Goal: Task Accomplishment & Management: Complete application form

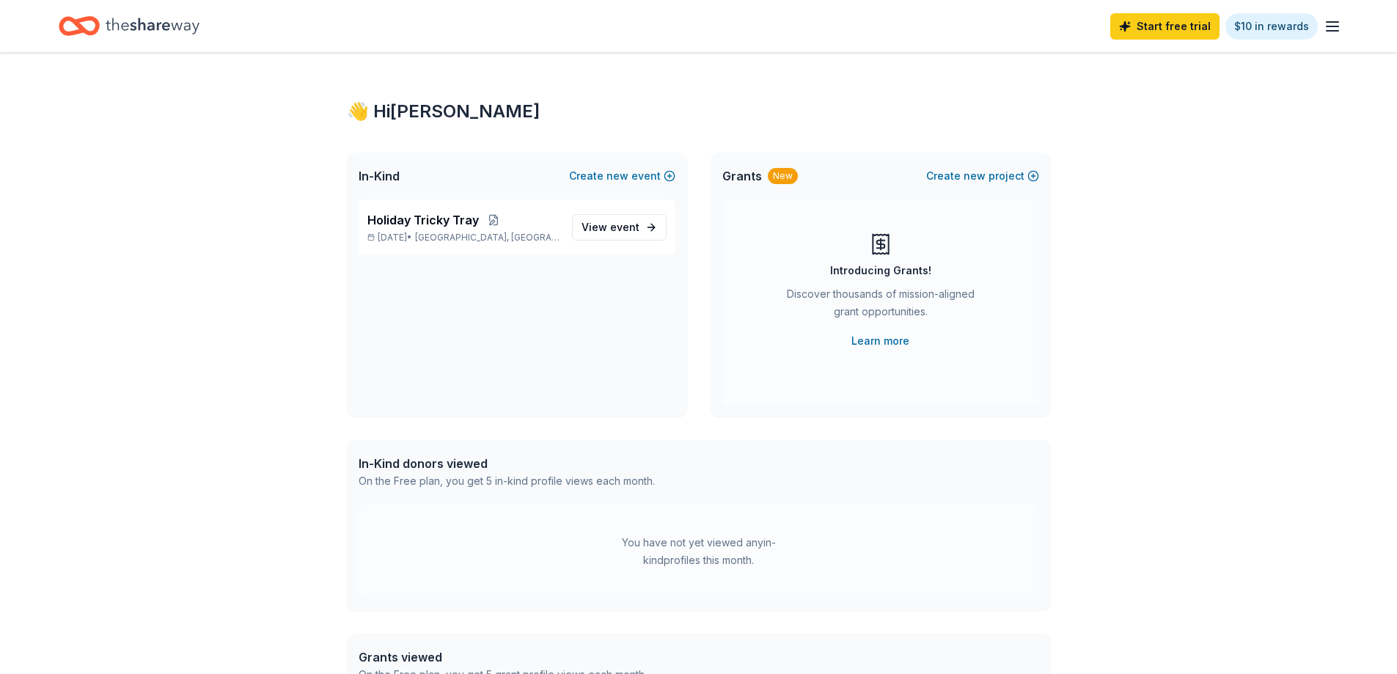
click at [1333, 27] on icon "button" at bounding box center [1333, 27] width 18 height 18
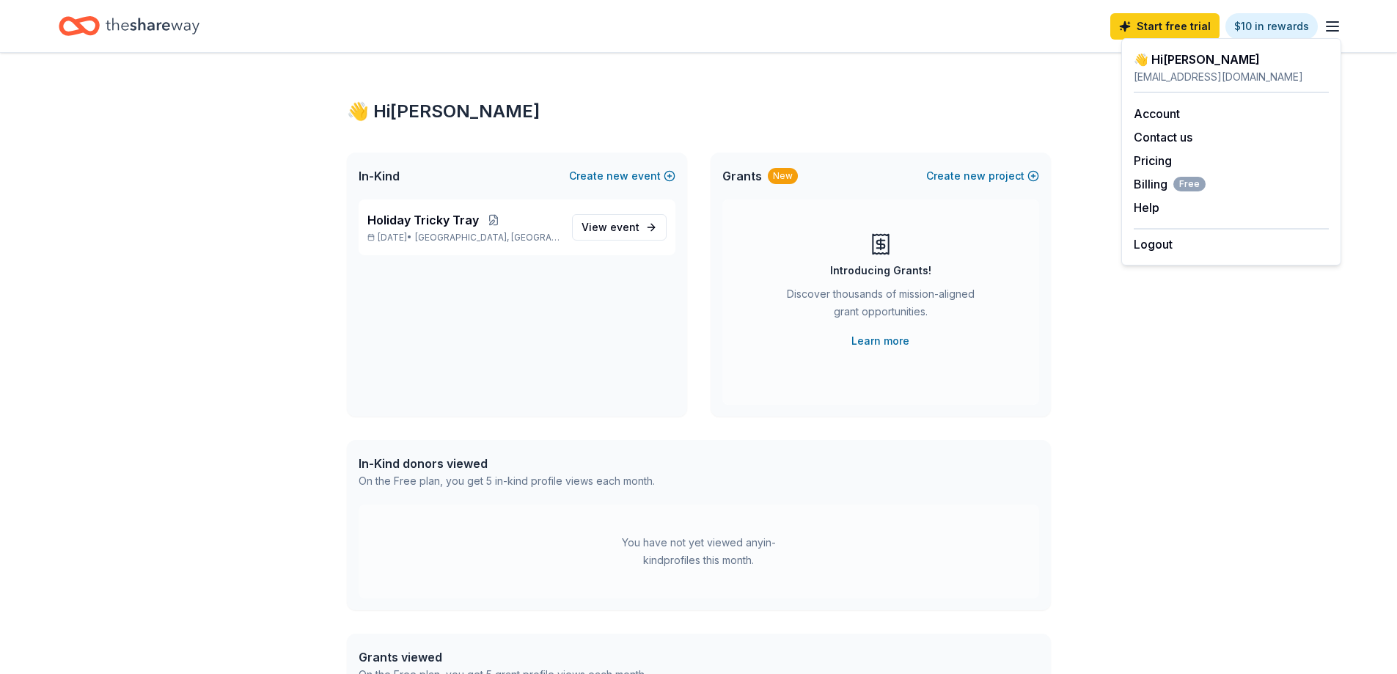
click at [1051, 227] on div "👋 Hi Evan In-Kind Create new event Holiday Tricky Tray Dec 05, 2025 • Old Bridg…" at bounding box center [698, 466] width 751 height 827
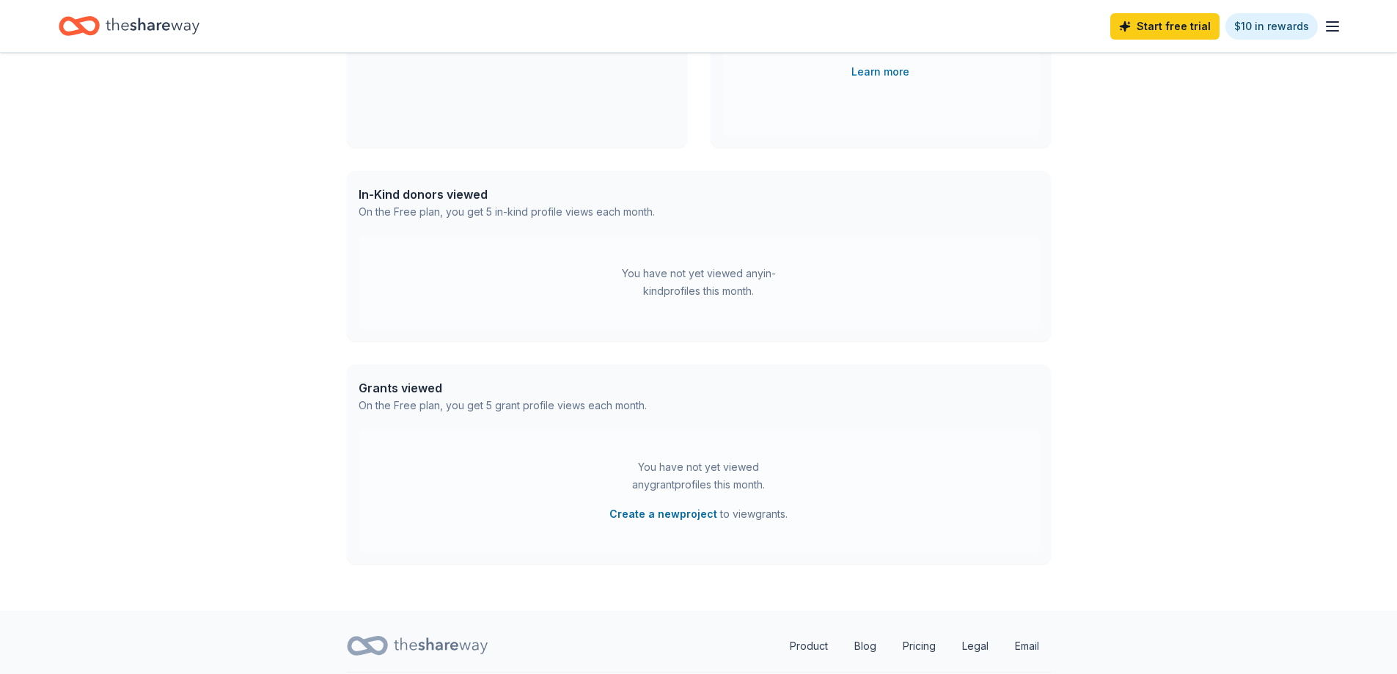
scroll to position [293, 0]
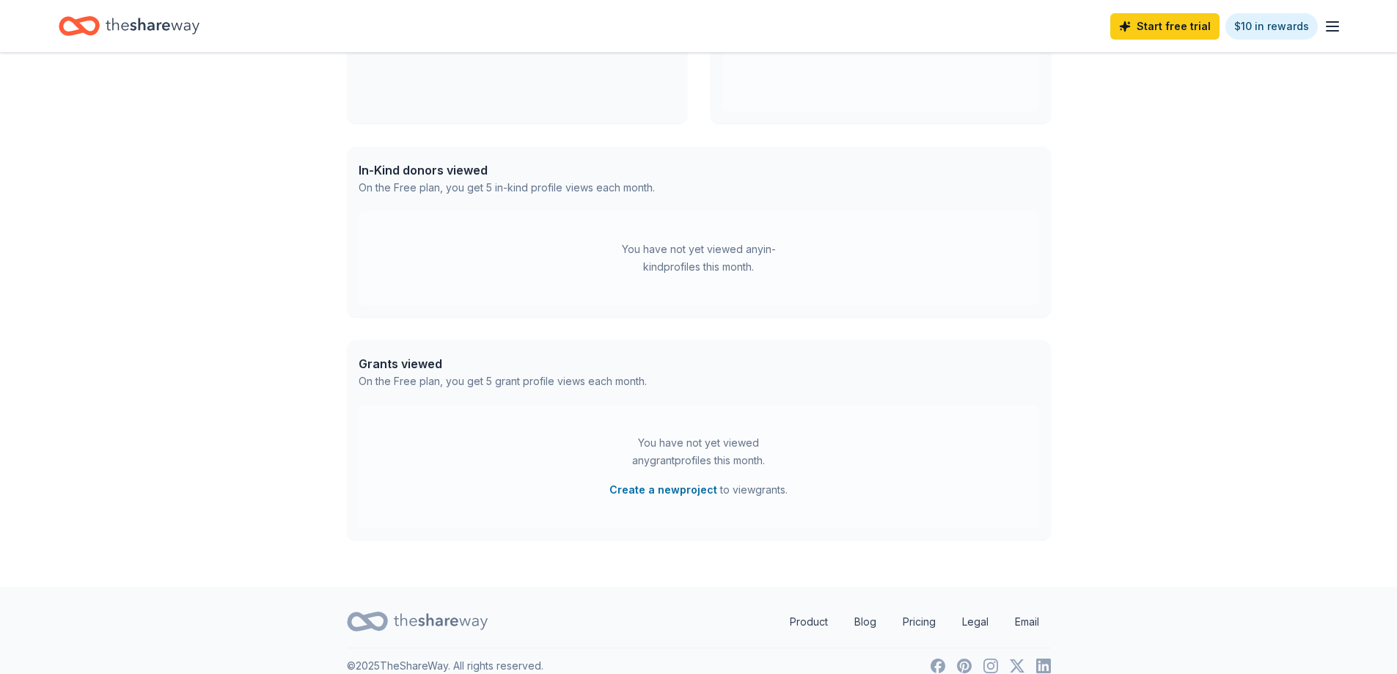
click at [435, 280] on div "You have not yet viewed any in-kind profiles this month." at bounding box center [699, 258] width 681 height 94
click at [423, 187] on div "On the Free plan, you get 5 in-kind profile views each month." at bounding box center [507, 188] width 296 height 18
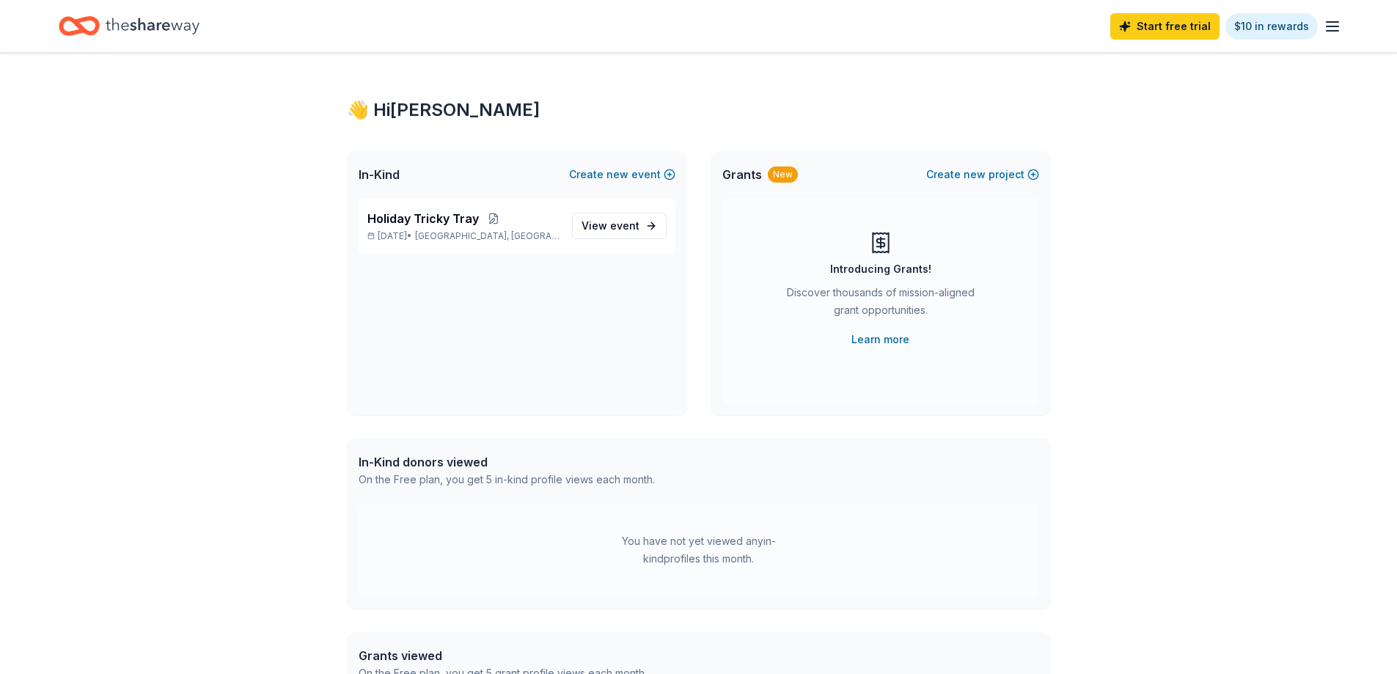
scroll to position [0, 0]
click at [1336, 19] on icon "button" at bounding box center [1333, 27] width 18 height 18
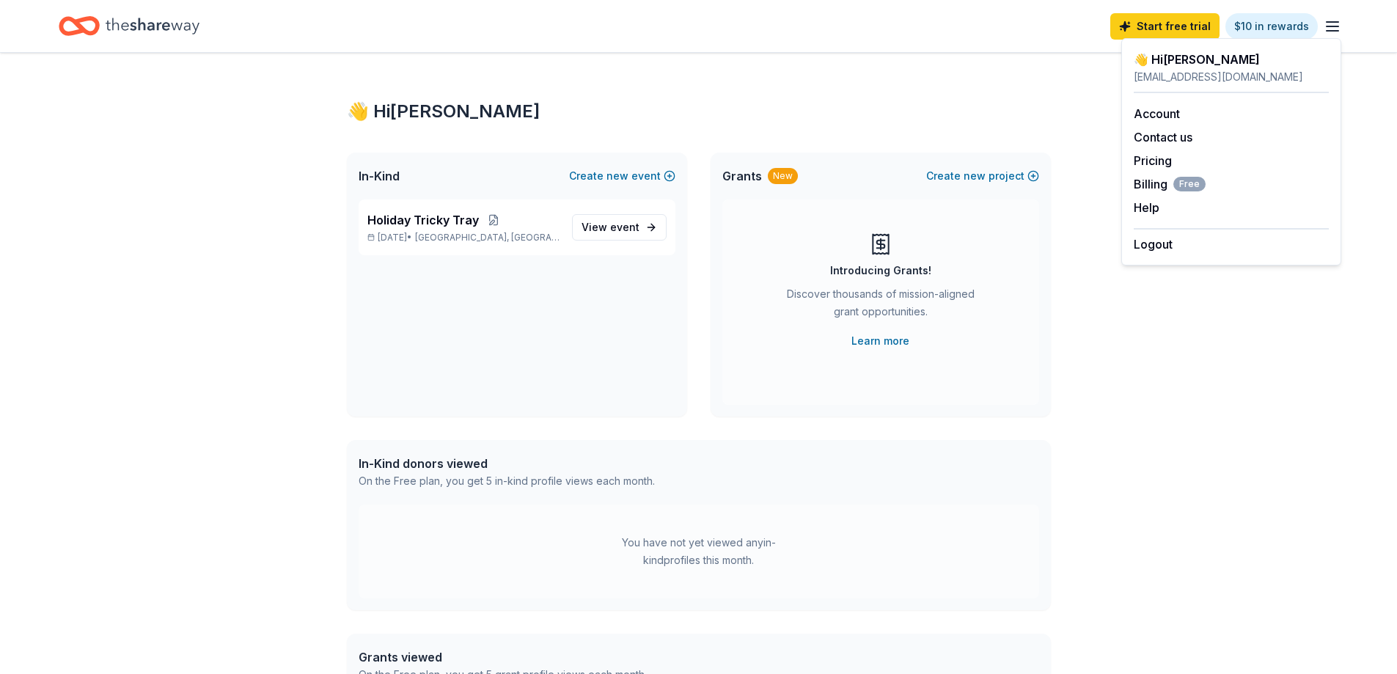
click at [1057, 109] on div "👋 Hi Evan In-Kind Create new event Holiday Tricky Tray Dec 05, 2025 • Old Bridg…" at bounding box center [698, 466] width 751 height 827
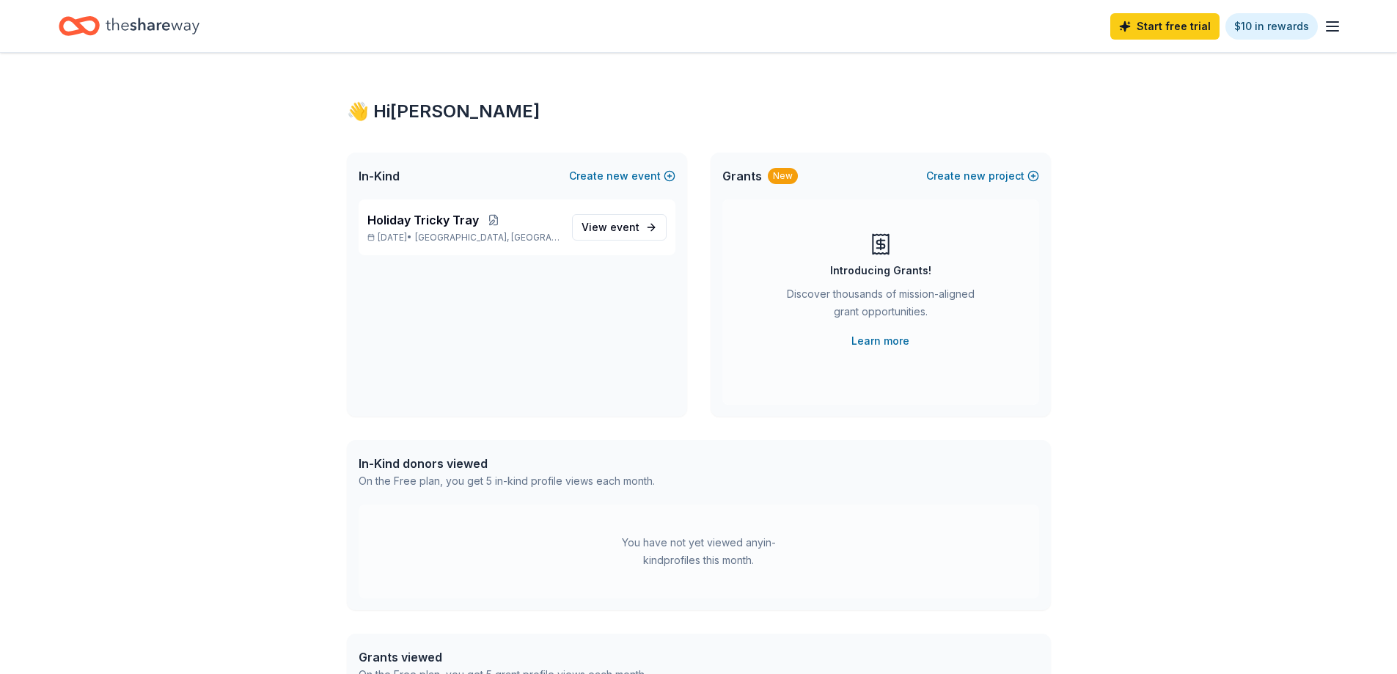
click at [133, 23] on icon "Home" at bounding box center [153, 26] width 94 height 16
click at [81, 32] on icon "Home" at bounding box center [72, 25] width 23 height 15
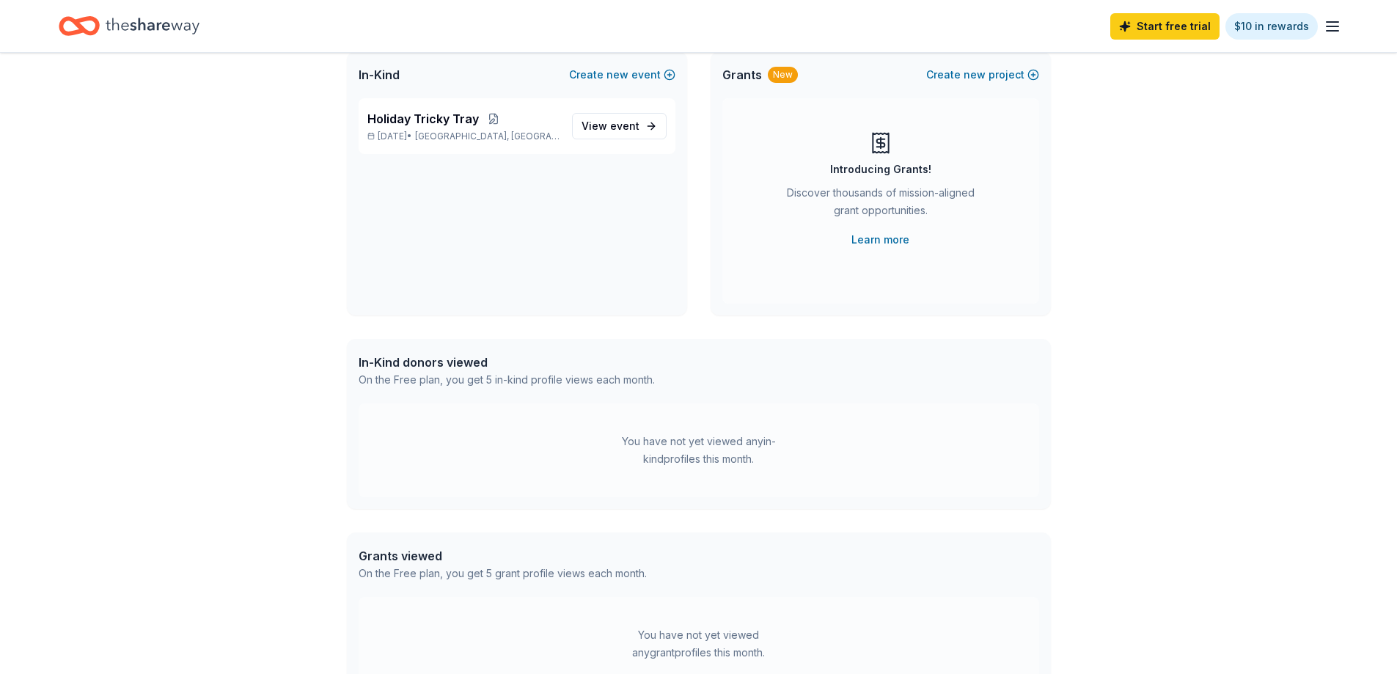
scroll to position [92, 0]
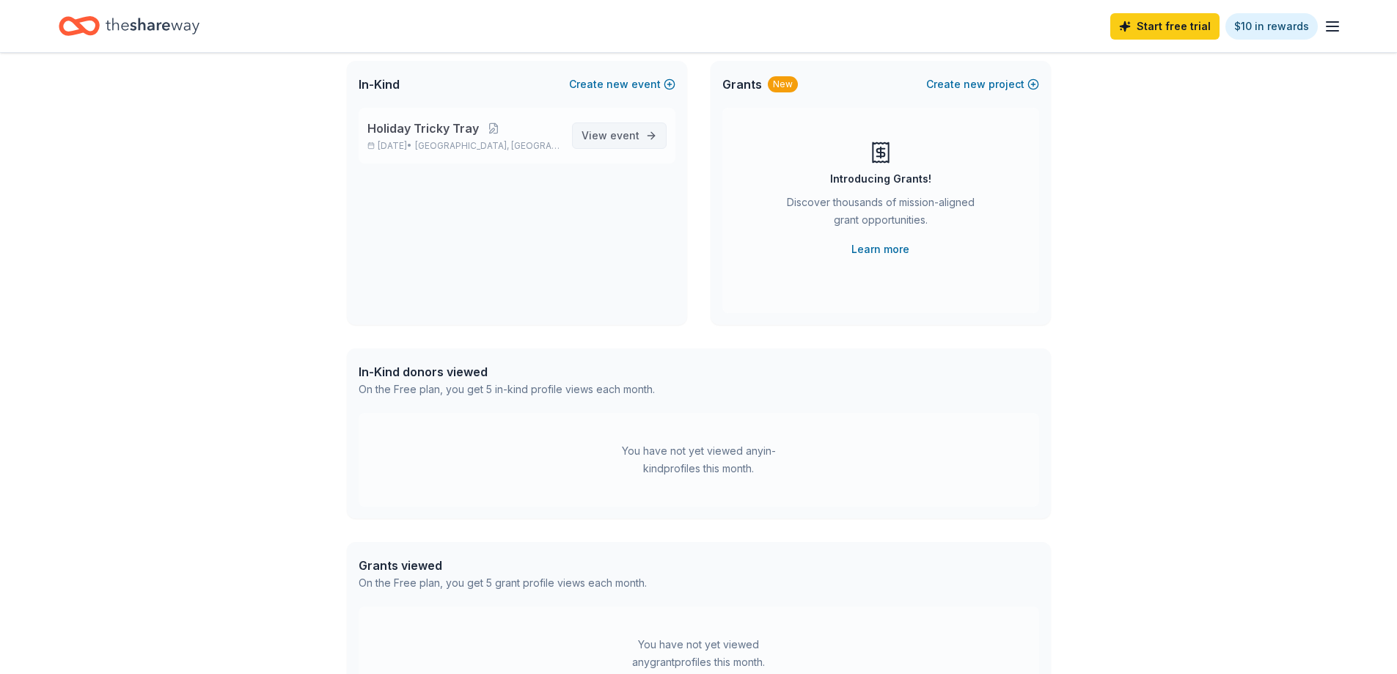
click at [610, 136] on span "View event" at bounding box center [611, 136] width 58 height 18
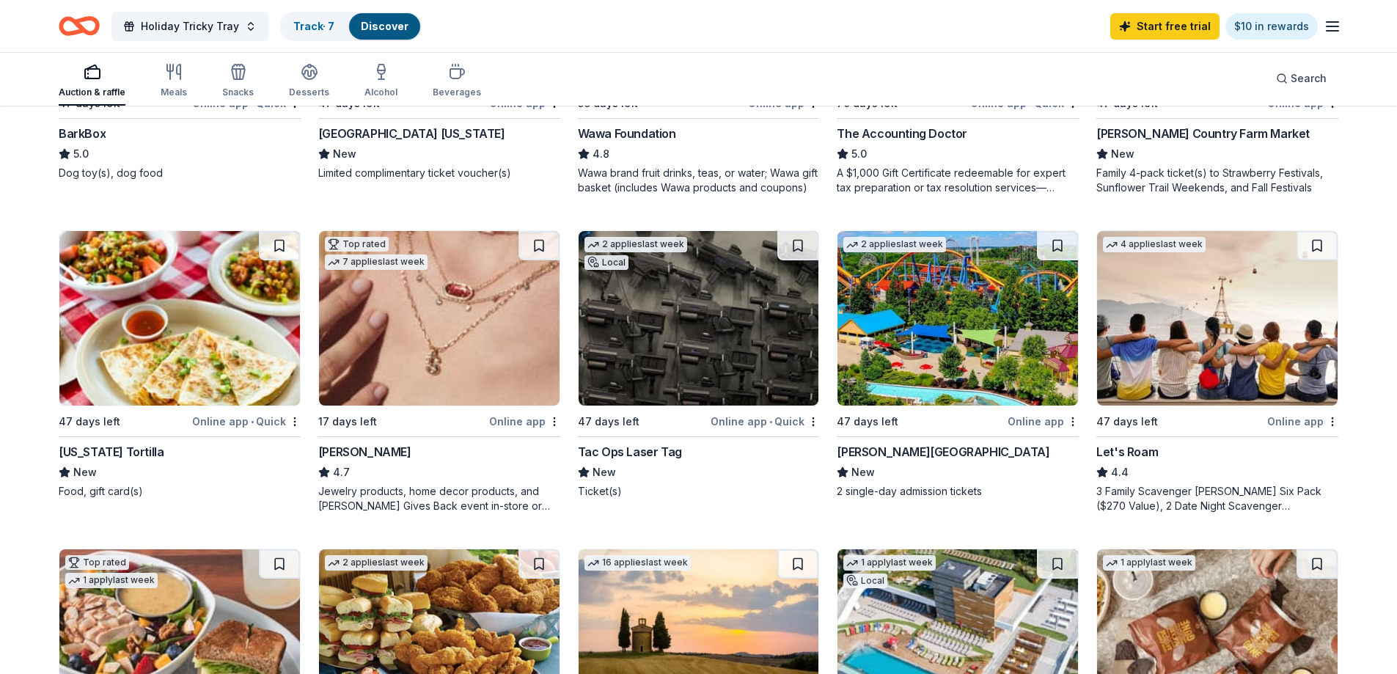
scroll to position [733, 0]
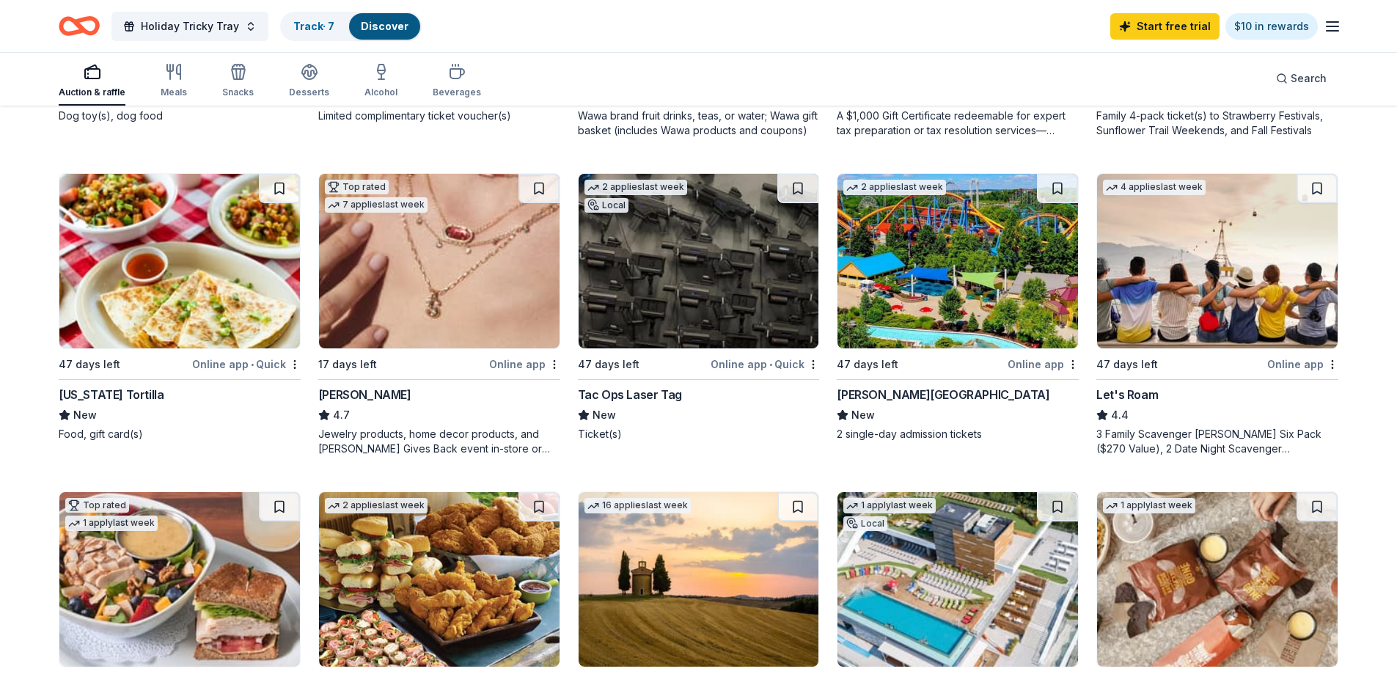
click at [935, 398] on div "Dorney Park & Wildwater Kingdom" at bounding box center [943, 395] width 213 height 18
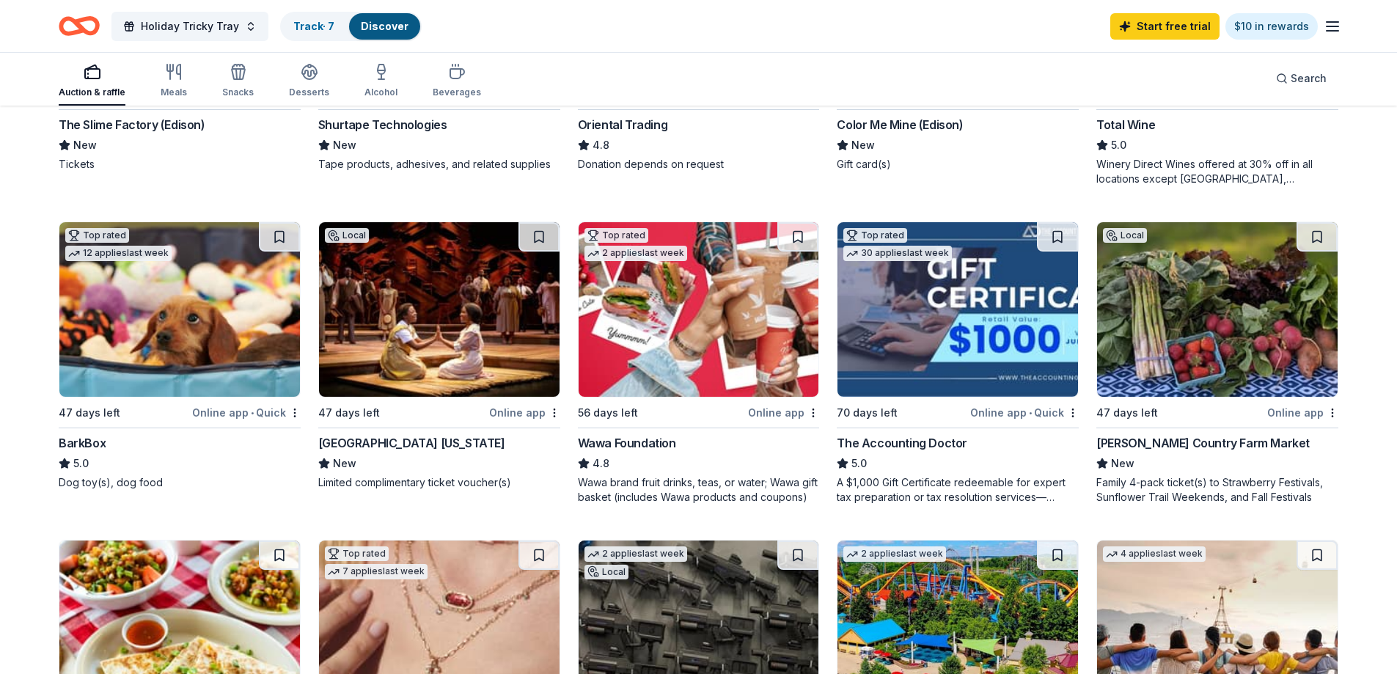
scroll to position [0, 0]
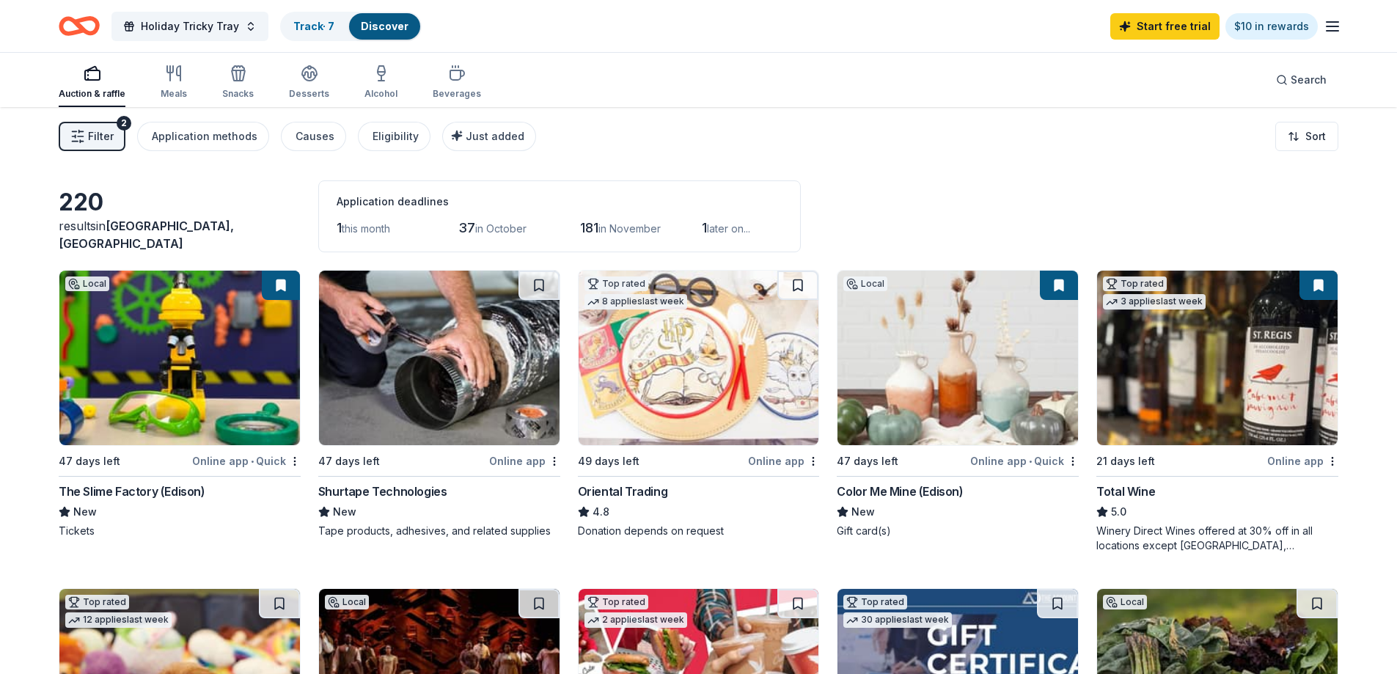
click at [91, 136] on span "Filter" at bounding box center [101, 137] width 26 height 18
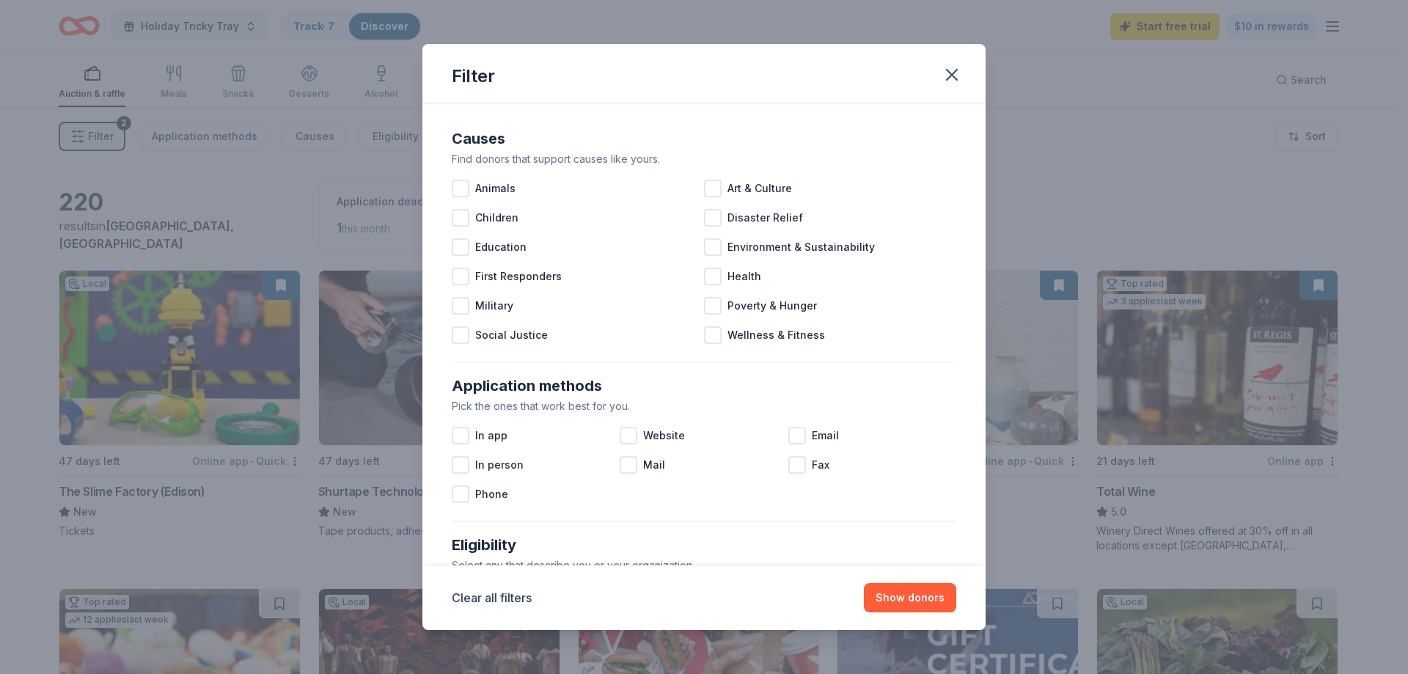
click at [246, 191] on div "Filter Causes Find donors that support causes like yours. Animals Art & Culture…" at bounding box center [704, 337] width 1408 height 674
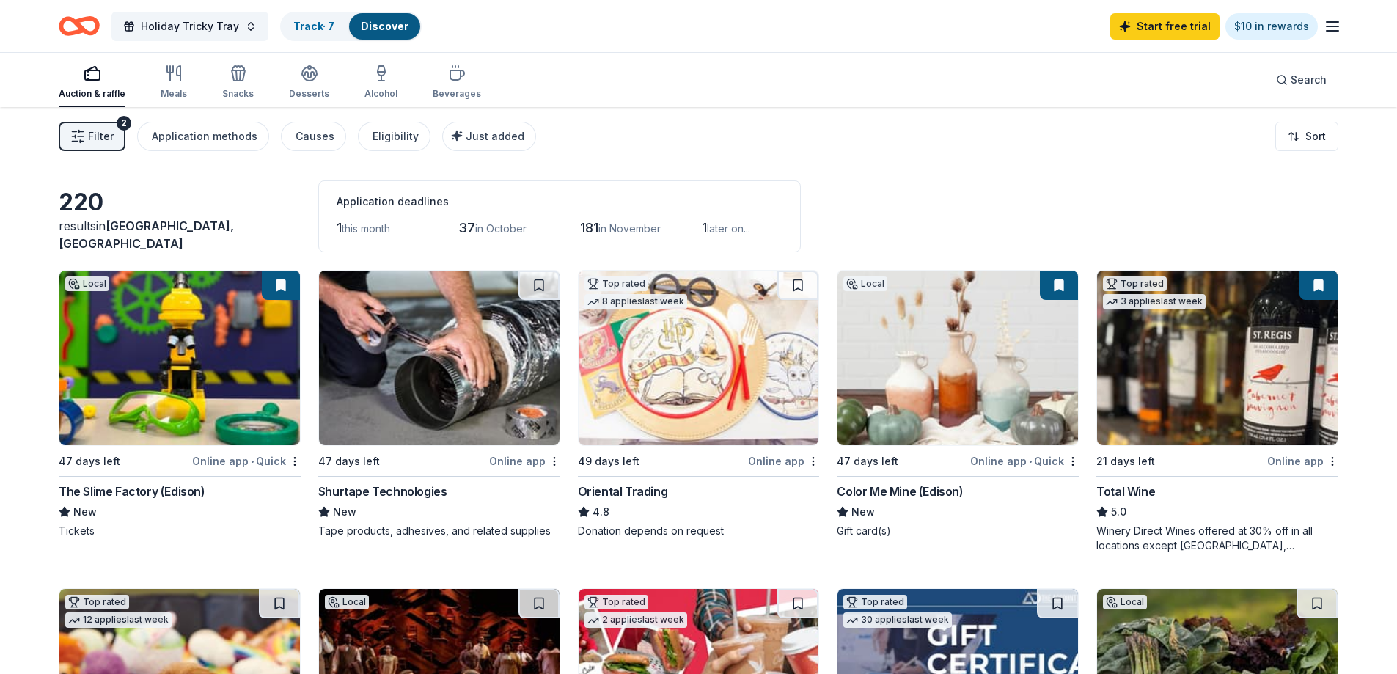
click at [92, 76] on icon "button" at bounding box center [93, 74] width 18 height 18
click at [171, 76] on icon "button" at bounding box center [174, 74] width 18 height 18
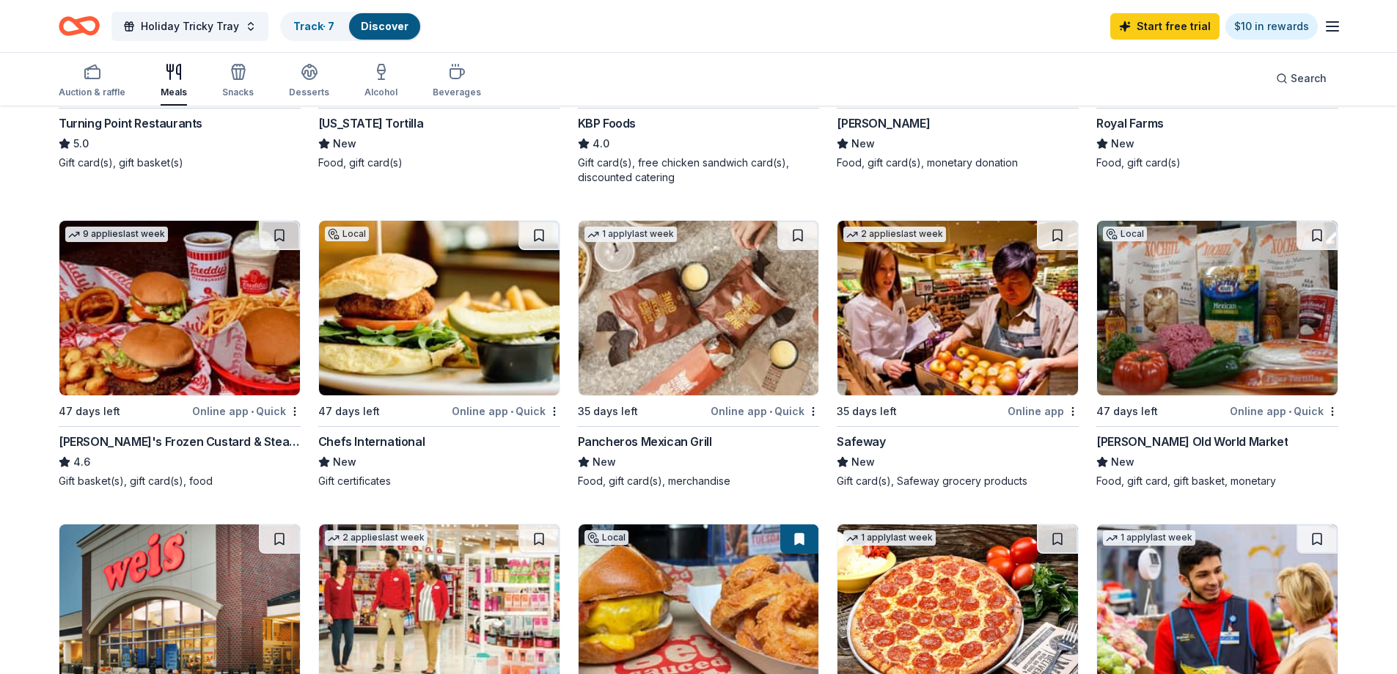
scroll to position [367, 0]
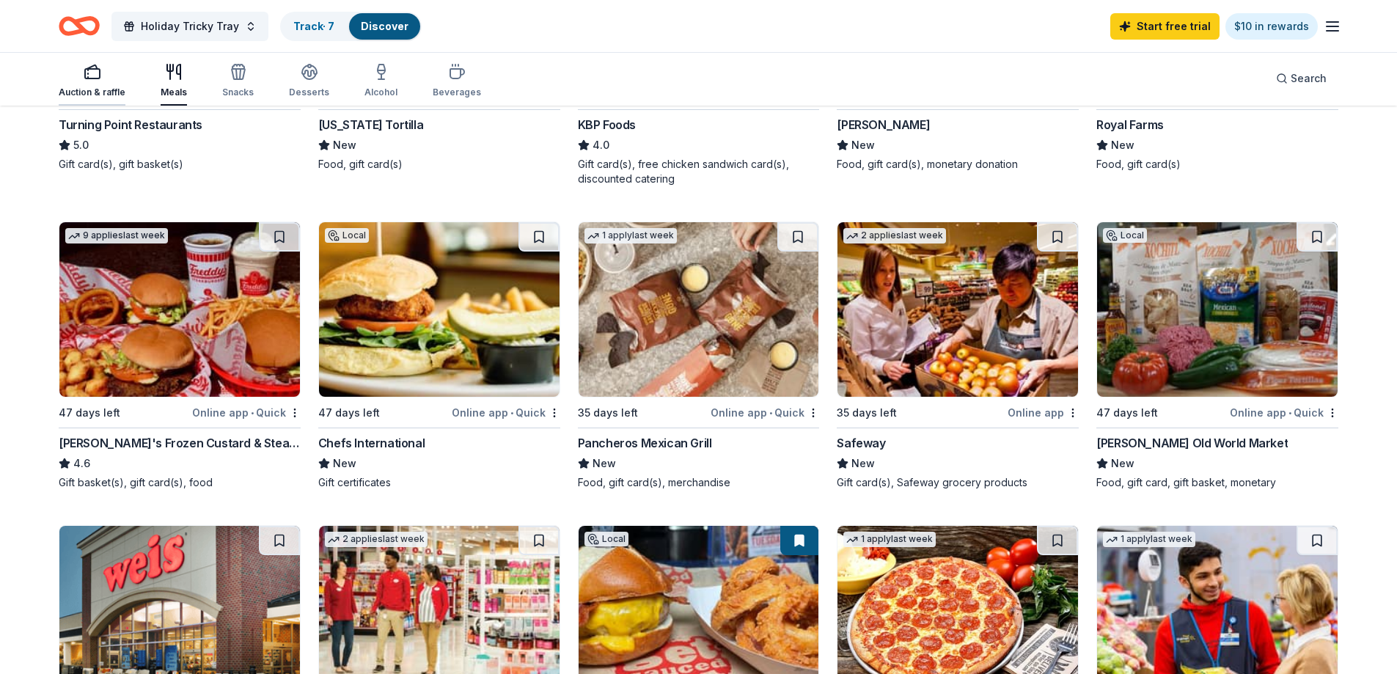
click at [106, 81] on div "Auction & raffle" at bounding box center [92, 80] width 67 height 35
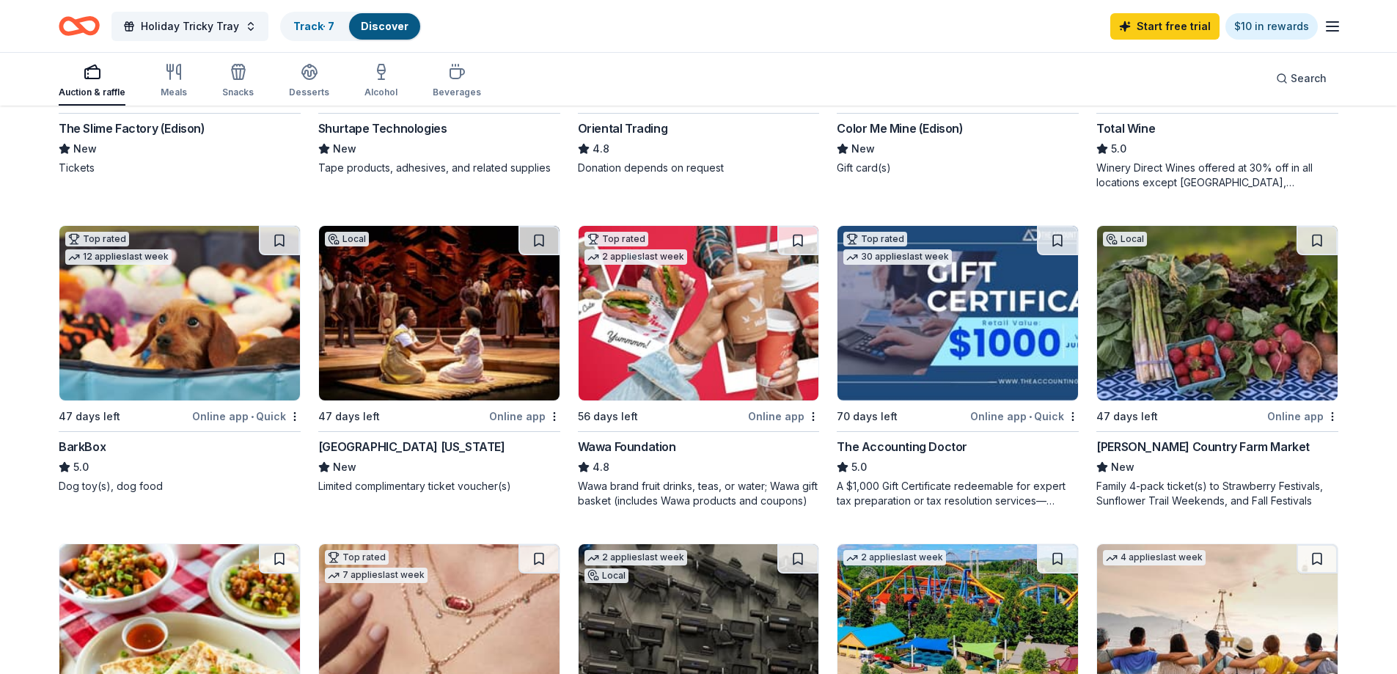
scroll to position [367, 0]
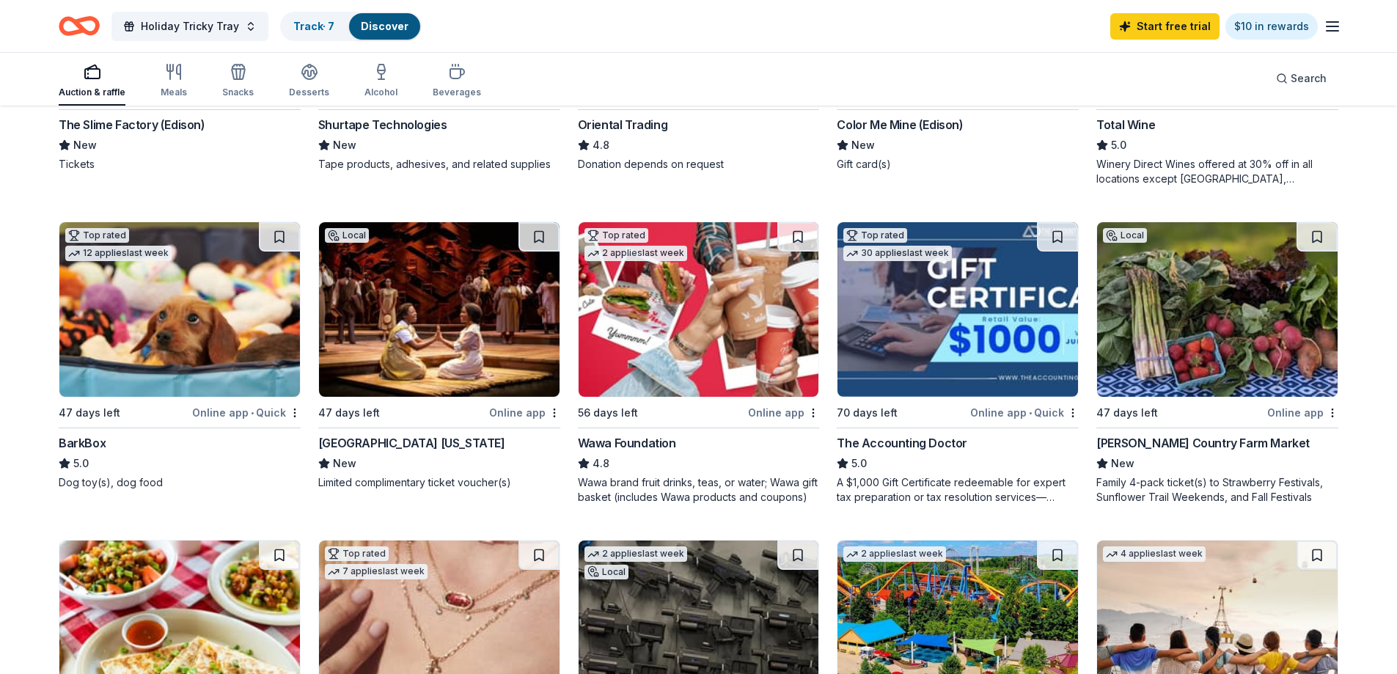
click at [70, 444] on div "BarkBox" at bounding box center [82, 443] width 47 height 18
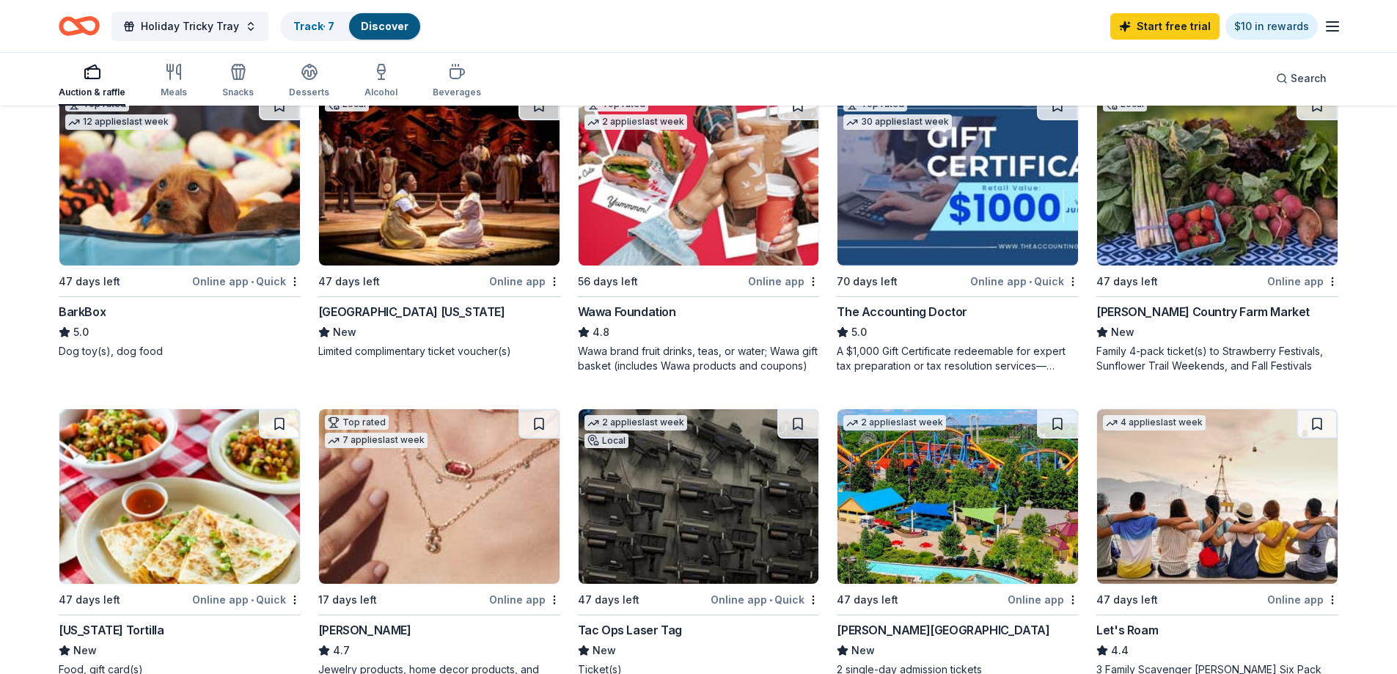
scroll to position [733, 0]
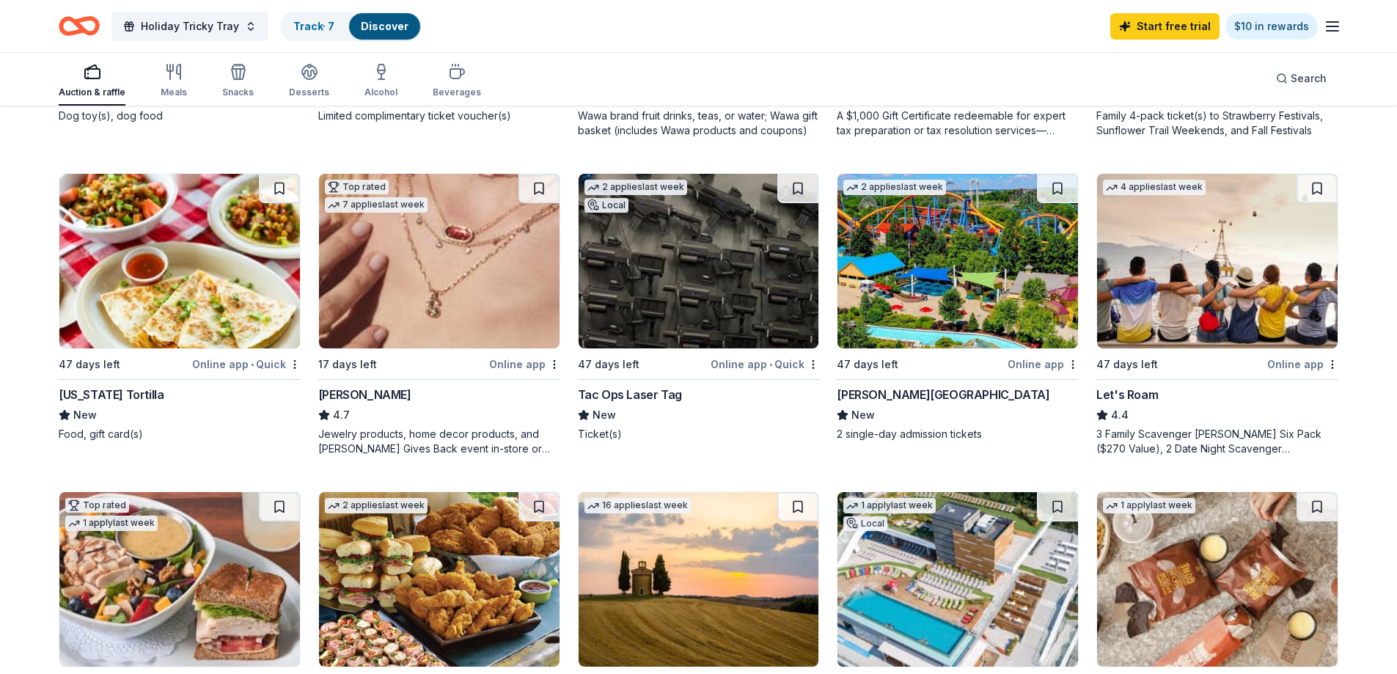
click at [632, 306] on img at bounding box center [699, 261] width 241 height 175
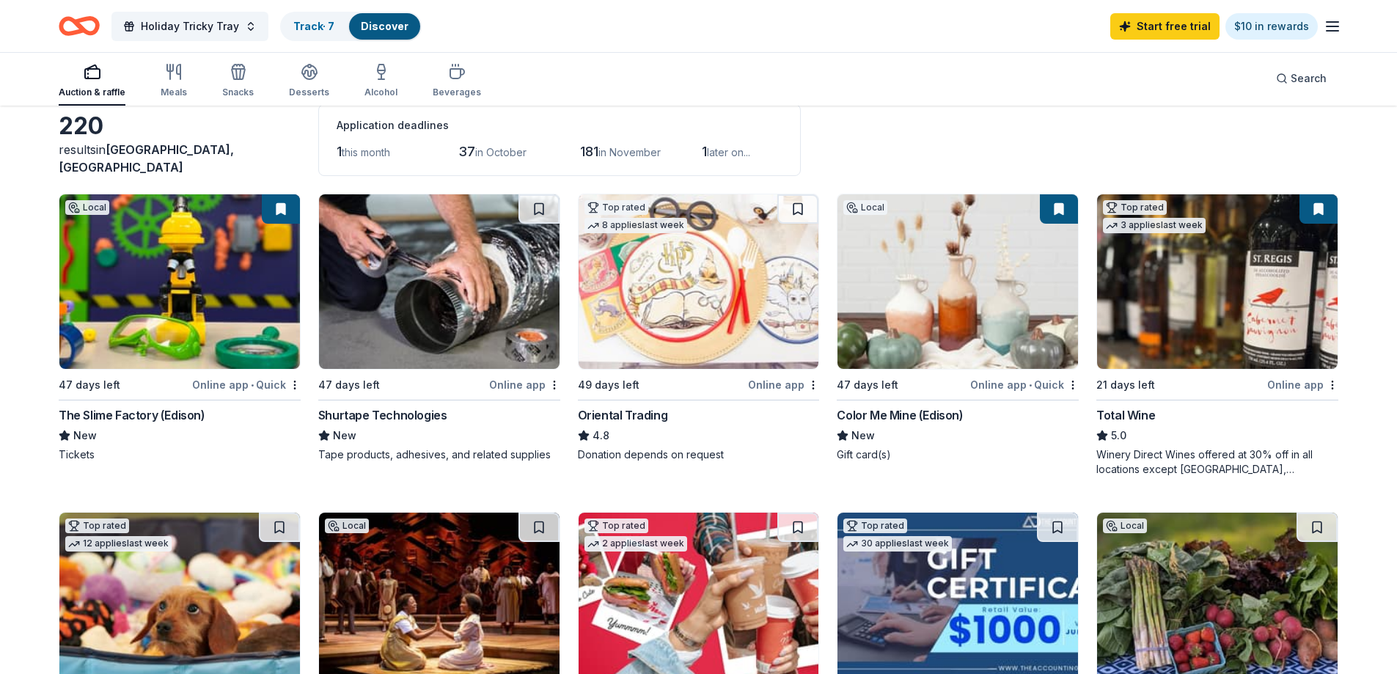
scroll to position [73, 0]
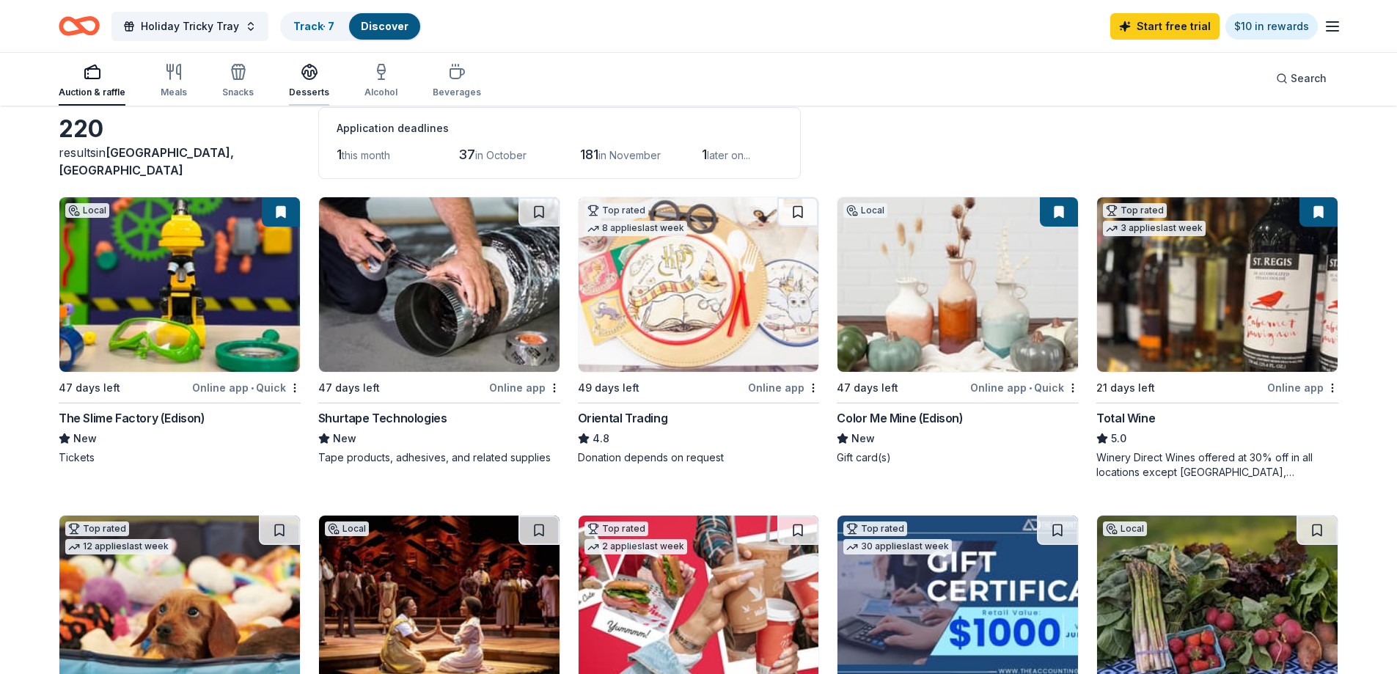
click at [304, 78] on icon "button" at bounding box center [310, 72] width 18 height 18
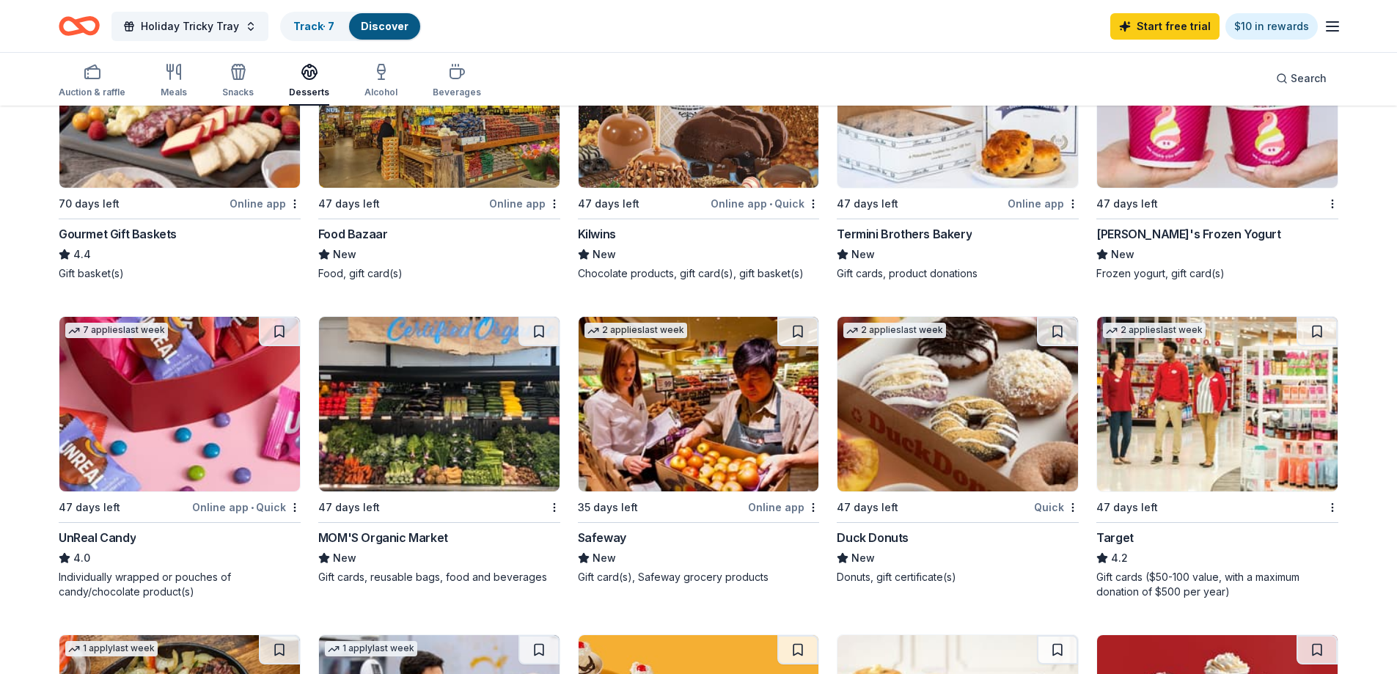
scroll to position [587, 0]
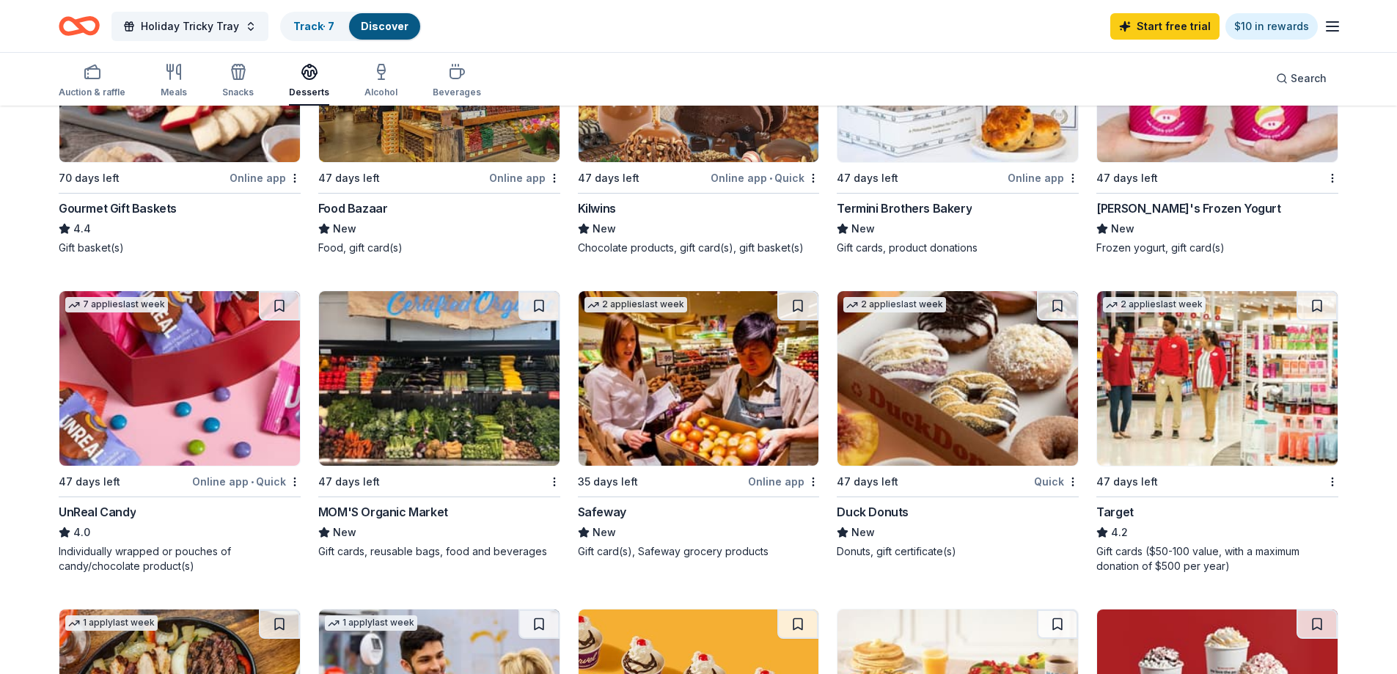
click at [974, 414] on img at bounding box center [958, 378] width 241 height 175
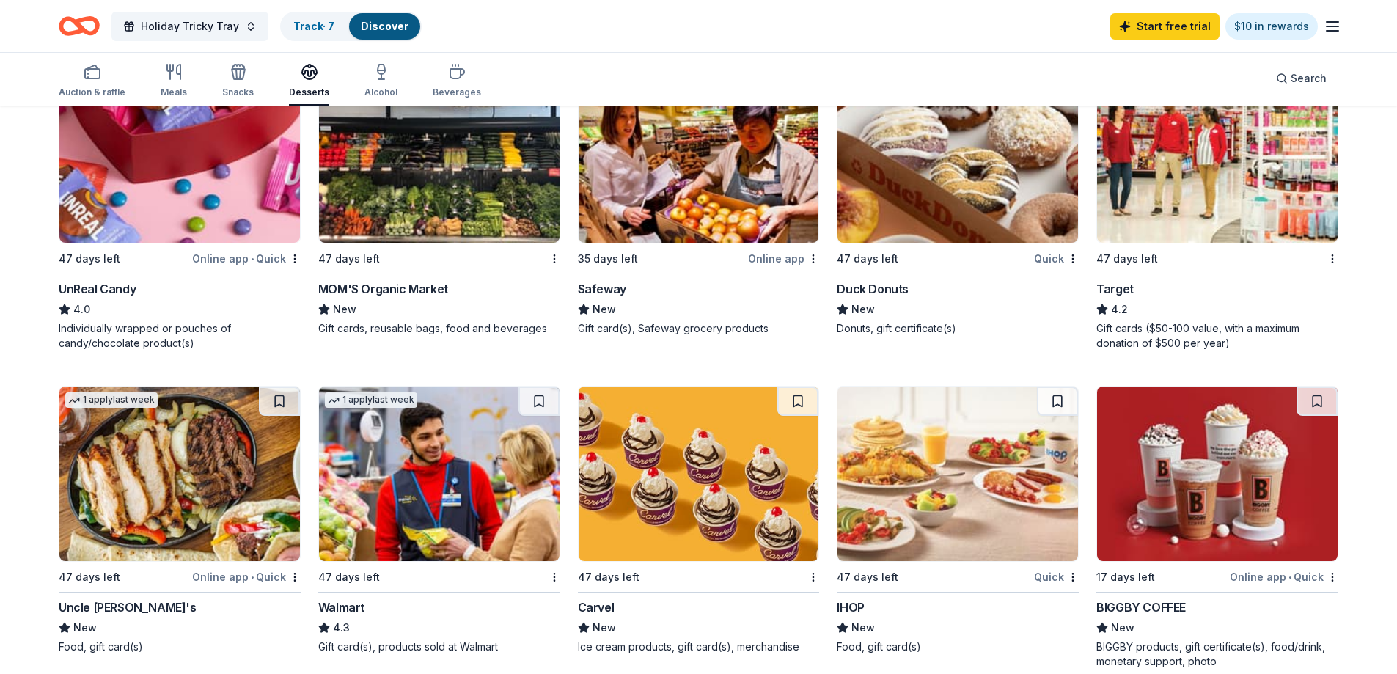
scroll to position [807, 0]
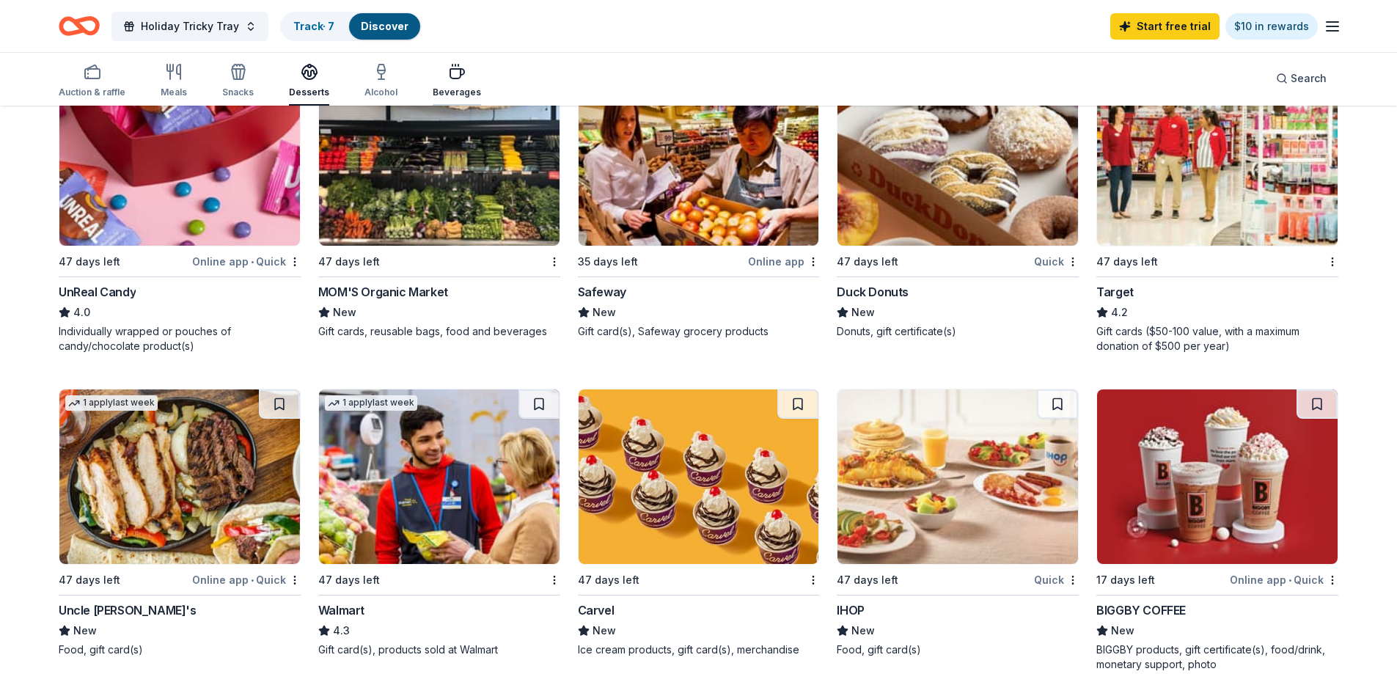
click at [456, 81] on div "Beverages" at bounding box center [457, 80] width 48 height 35
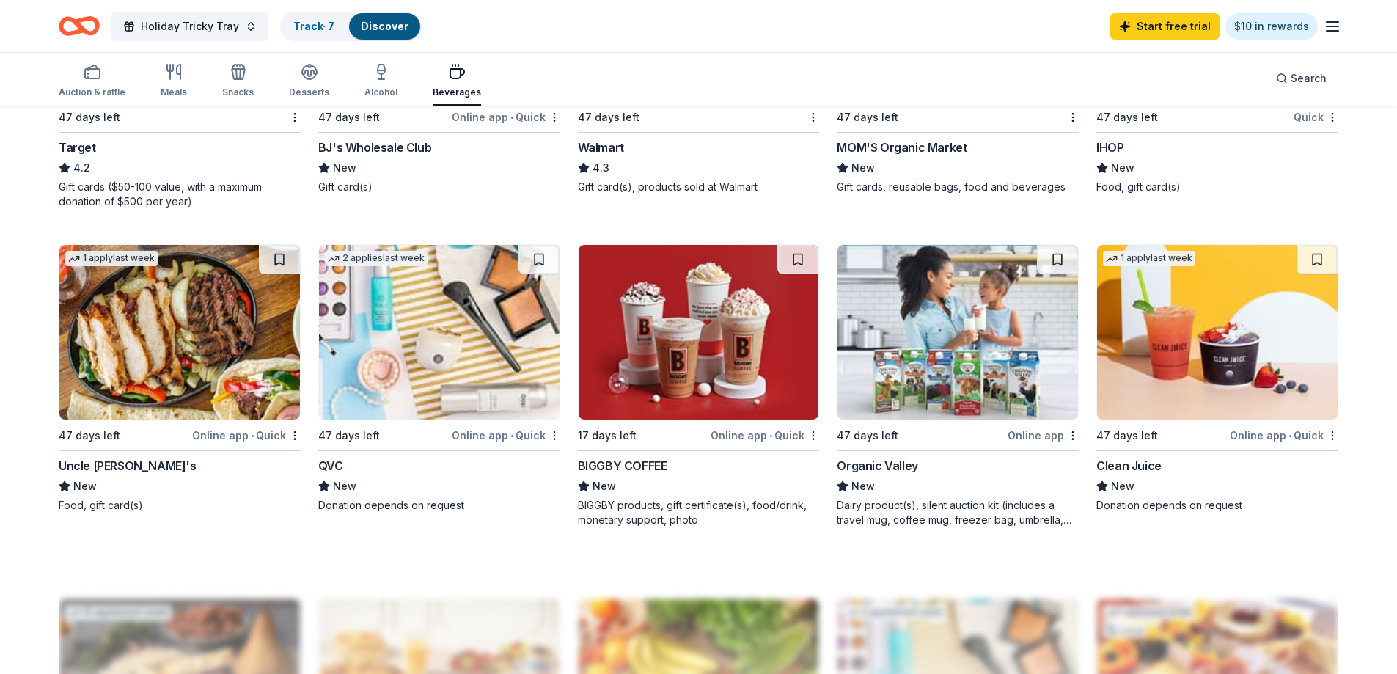
scroll to position [1027, 0]
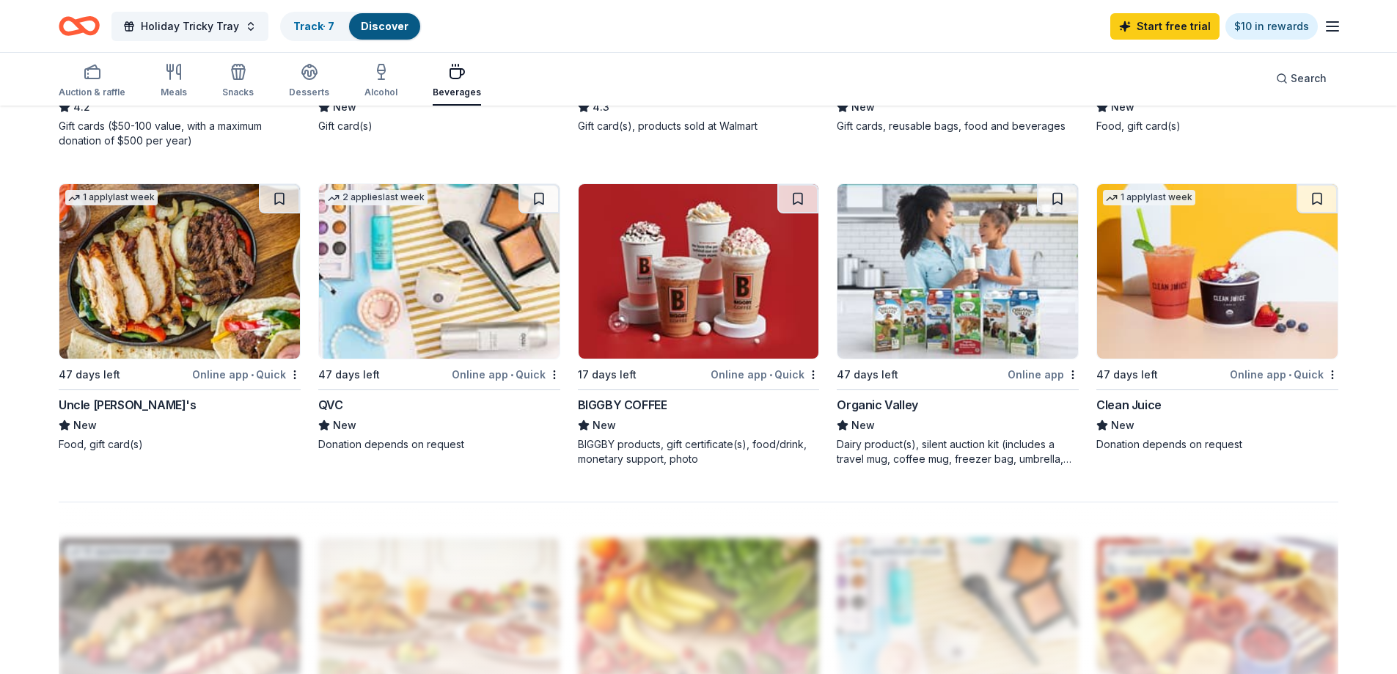
scroll to position [92, 0]
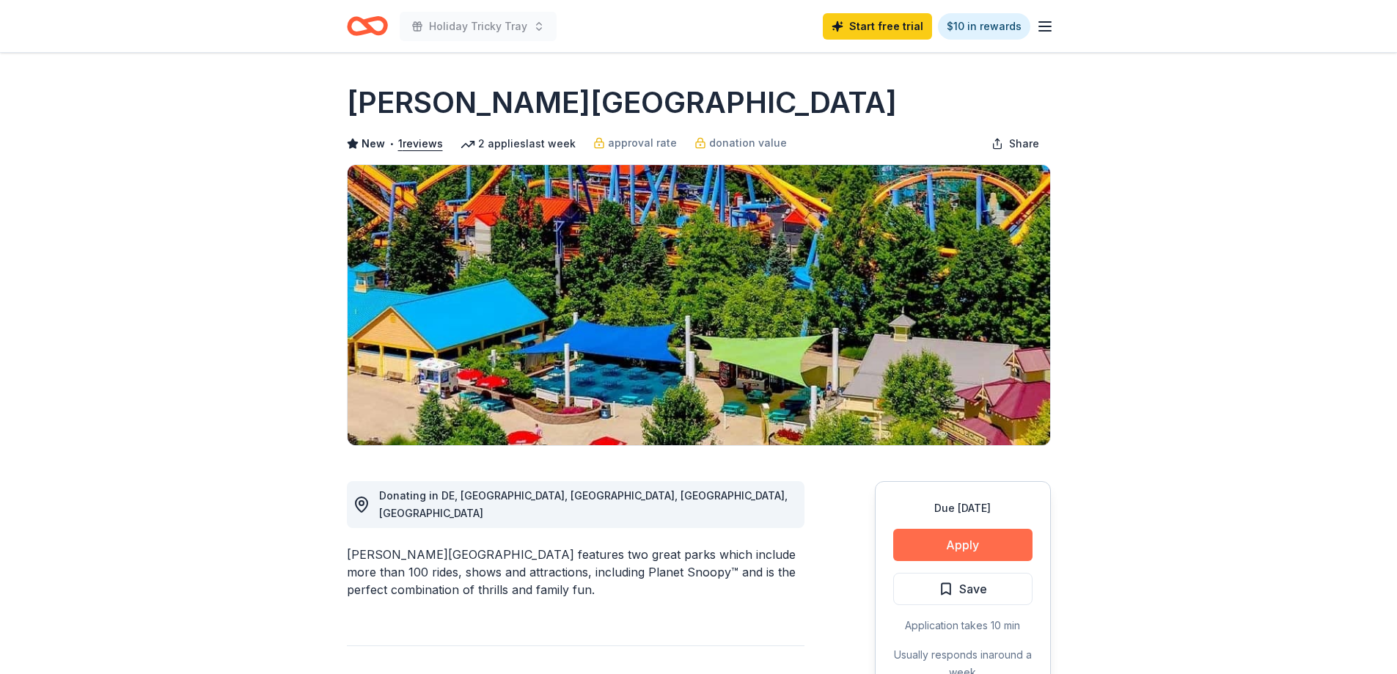
click at [966, 543] on button "Apply" at bounding box center [962, 545] width 139 height 32
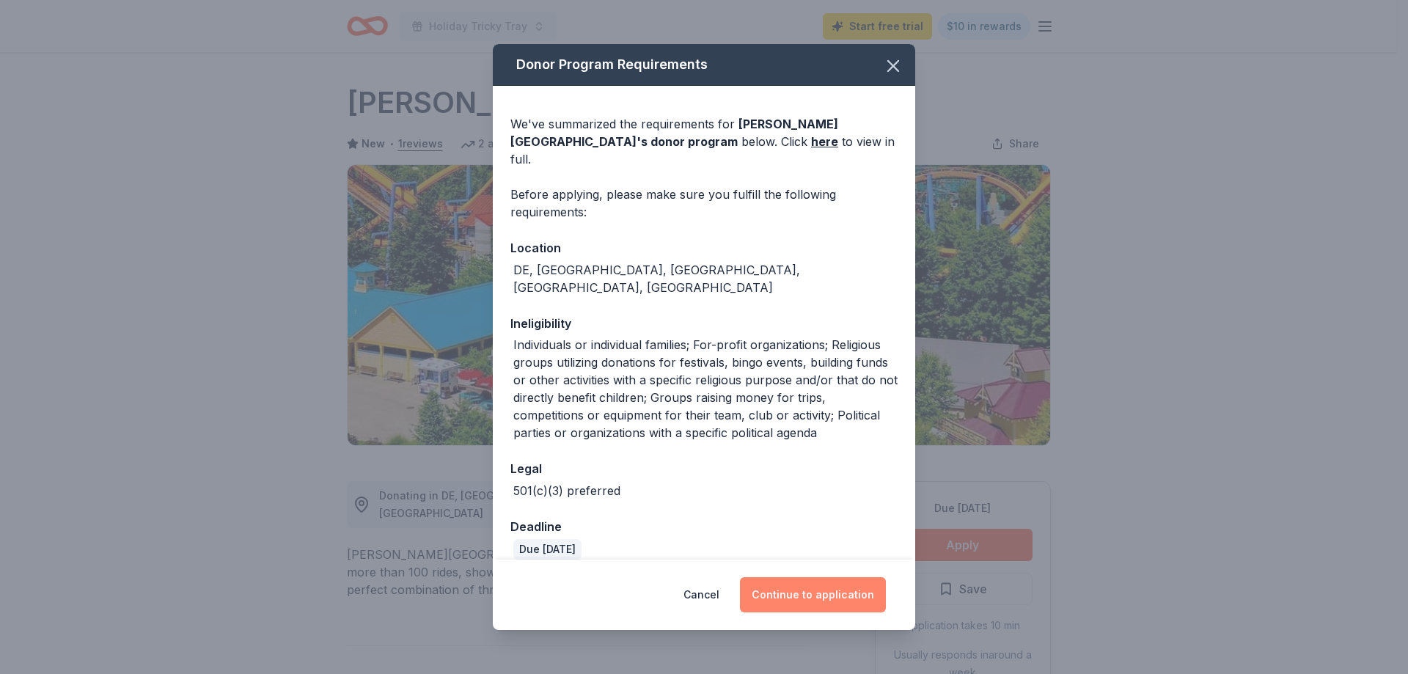
click at [824, 601] on button "Continue to application" at bounding box center [813, 594] width 146 height 35
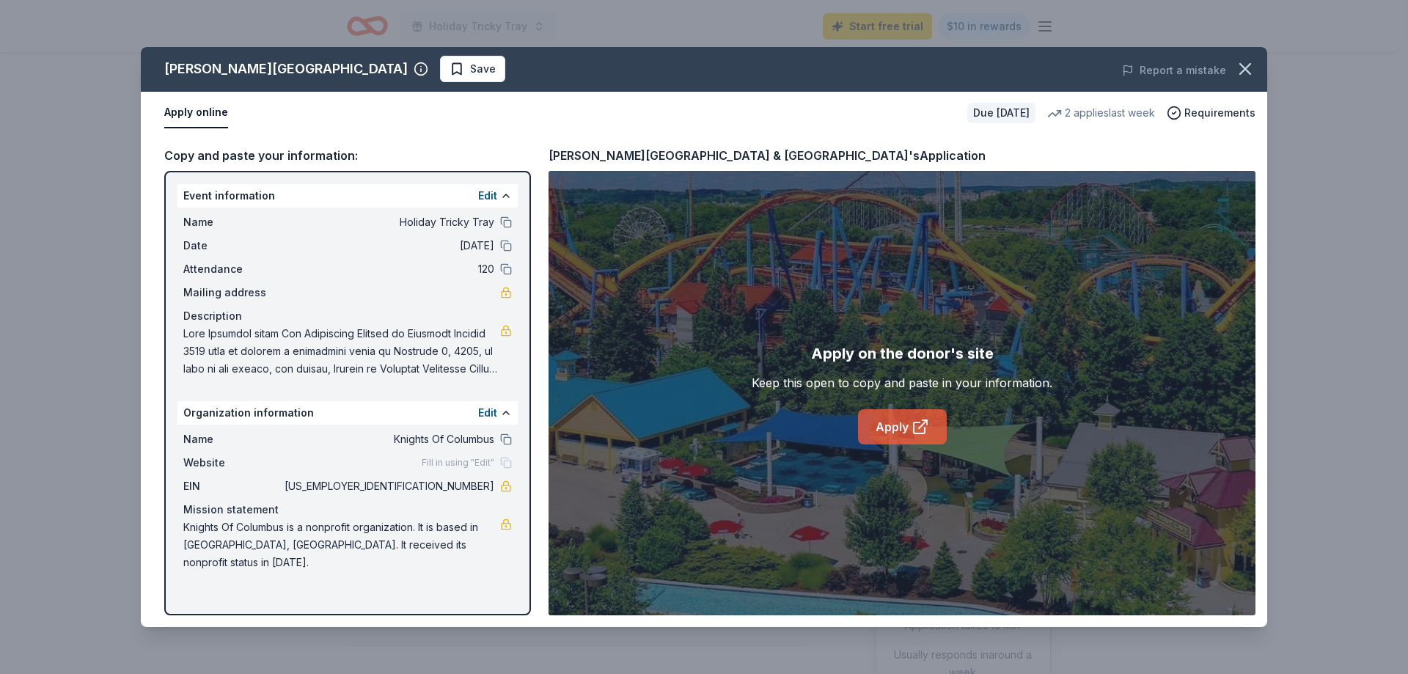
click at [910, 433] on link "Apply" at bounding box center [902, 426] width 89 height 35
click at [1232, 66] on button "button" at bounding box center [1245, 69] width 32 height 32
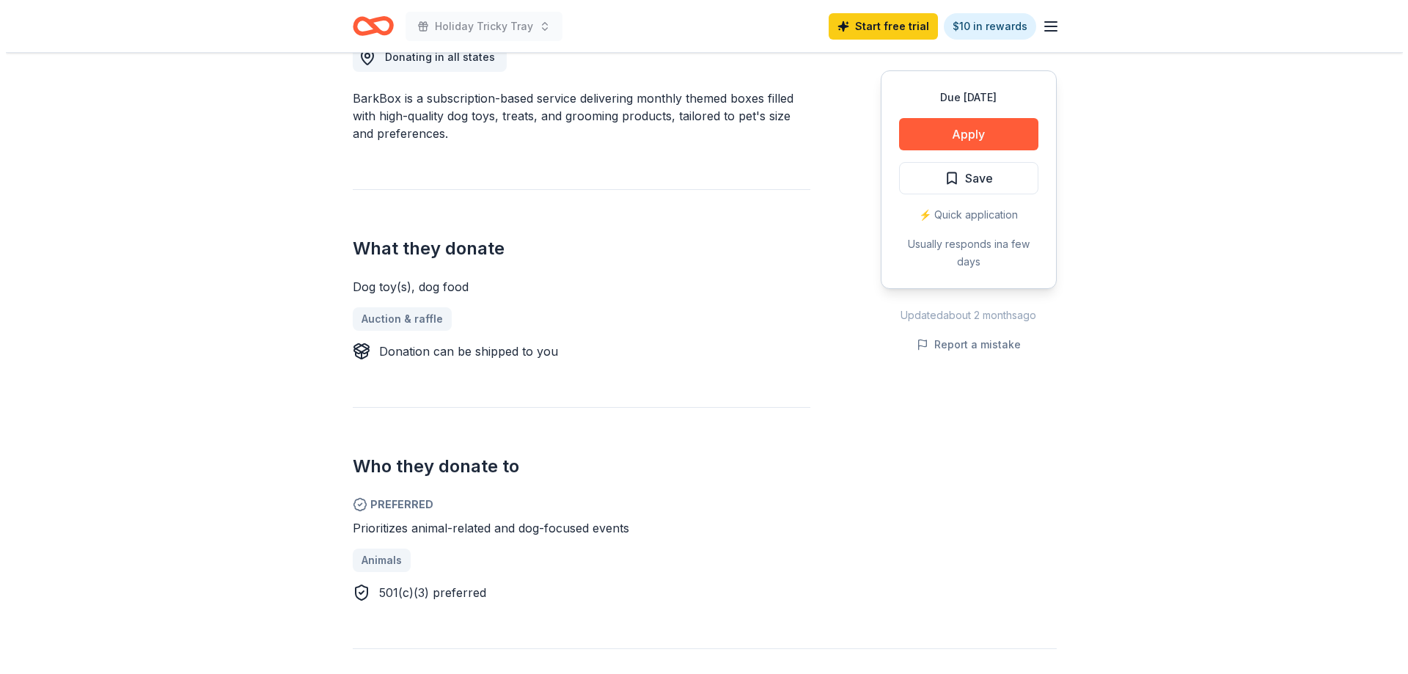
scroll to position [660, 0]
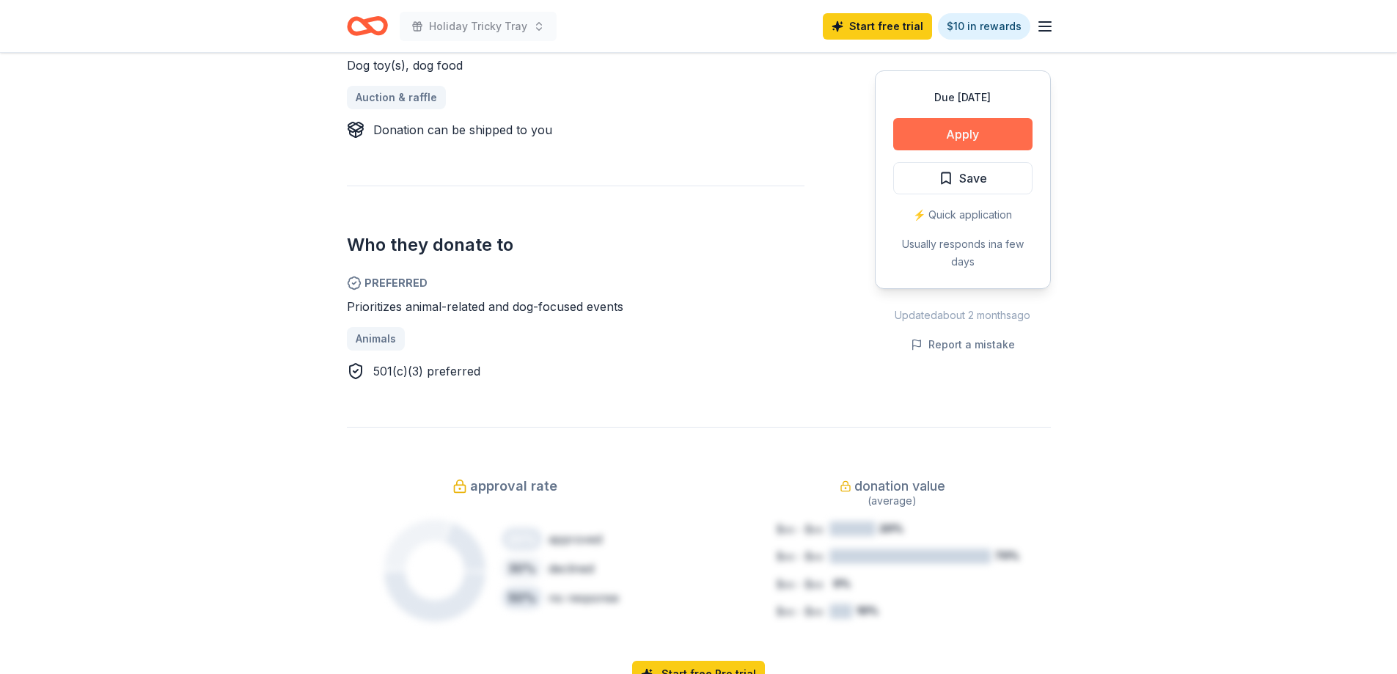
click at [951, 137] on button "Apply" at bounding box center [962, 134] width 139 height 32
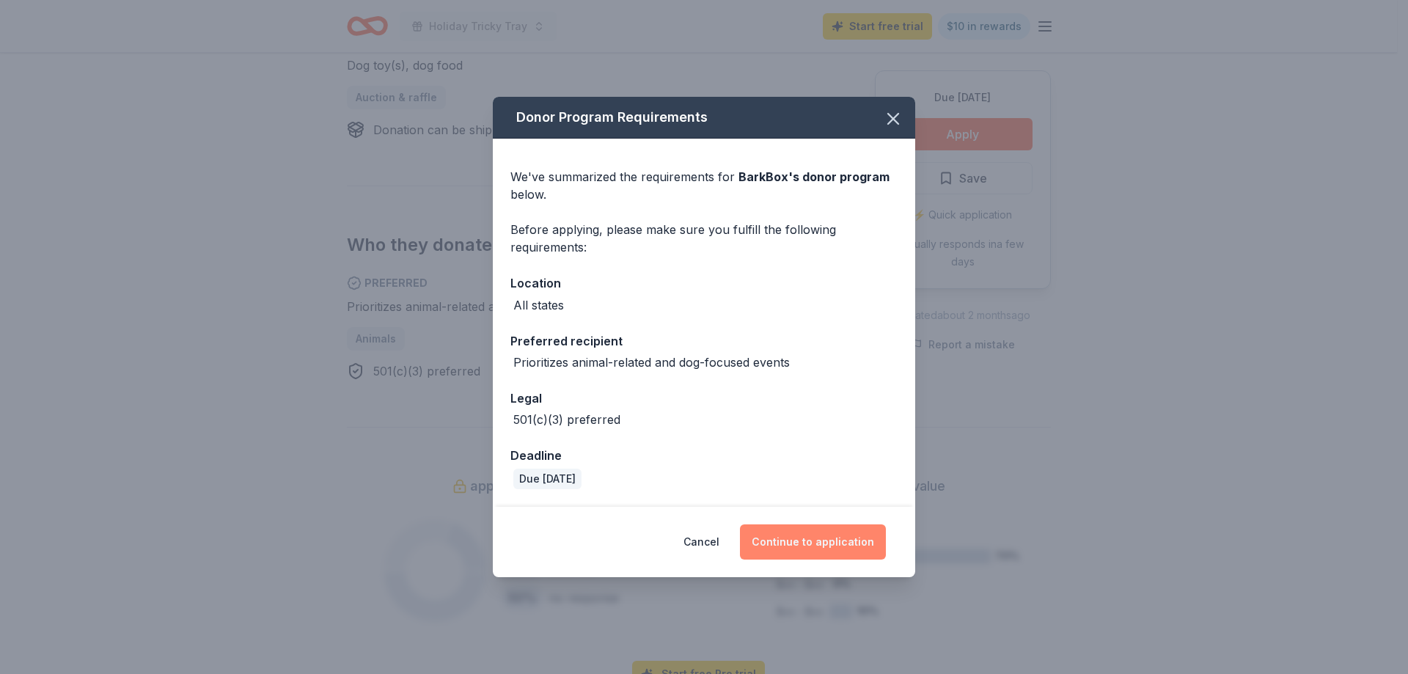
click at [797, 540] on button "Continue to application" at bounding box center [813, 541] width 146 height 35
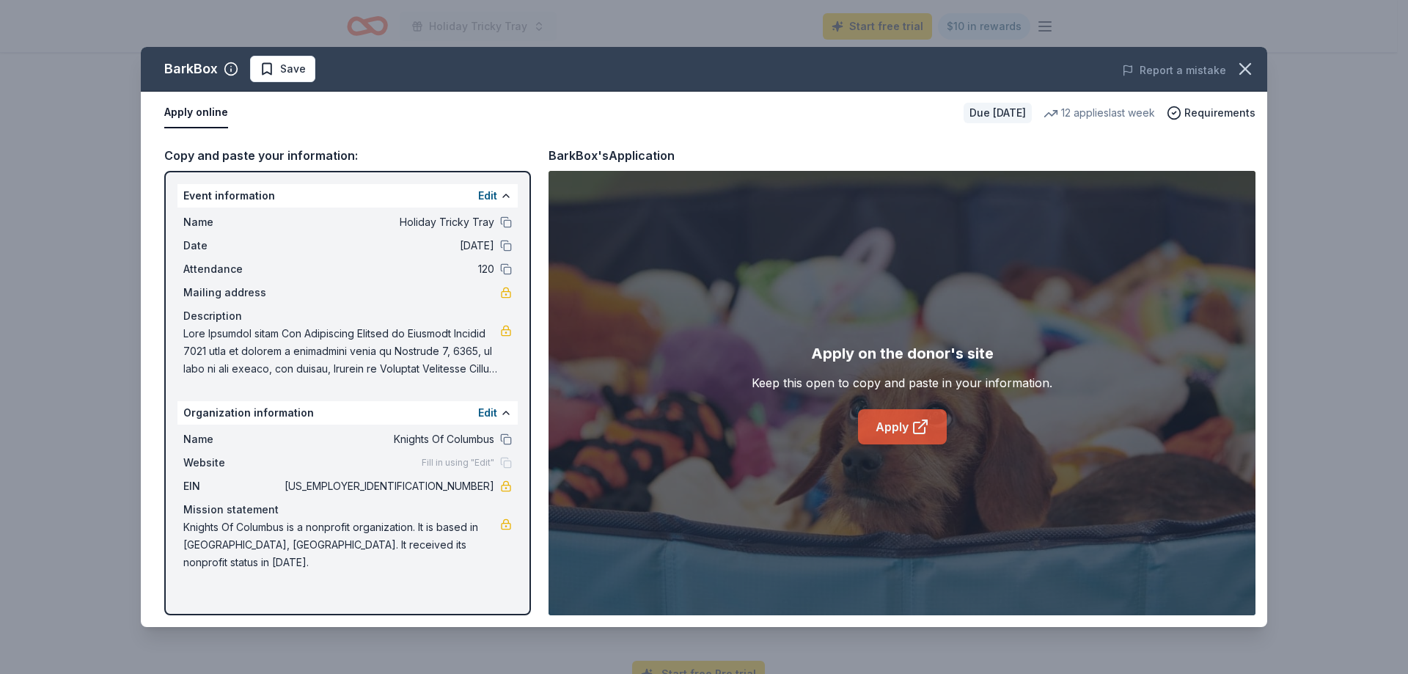
click at [890, 438] on link "Apply" at bounding box center [902, 426] width 89 height 35
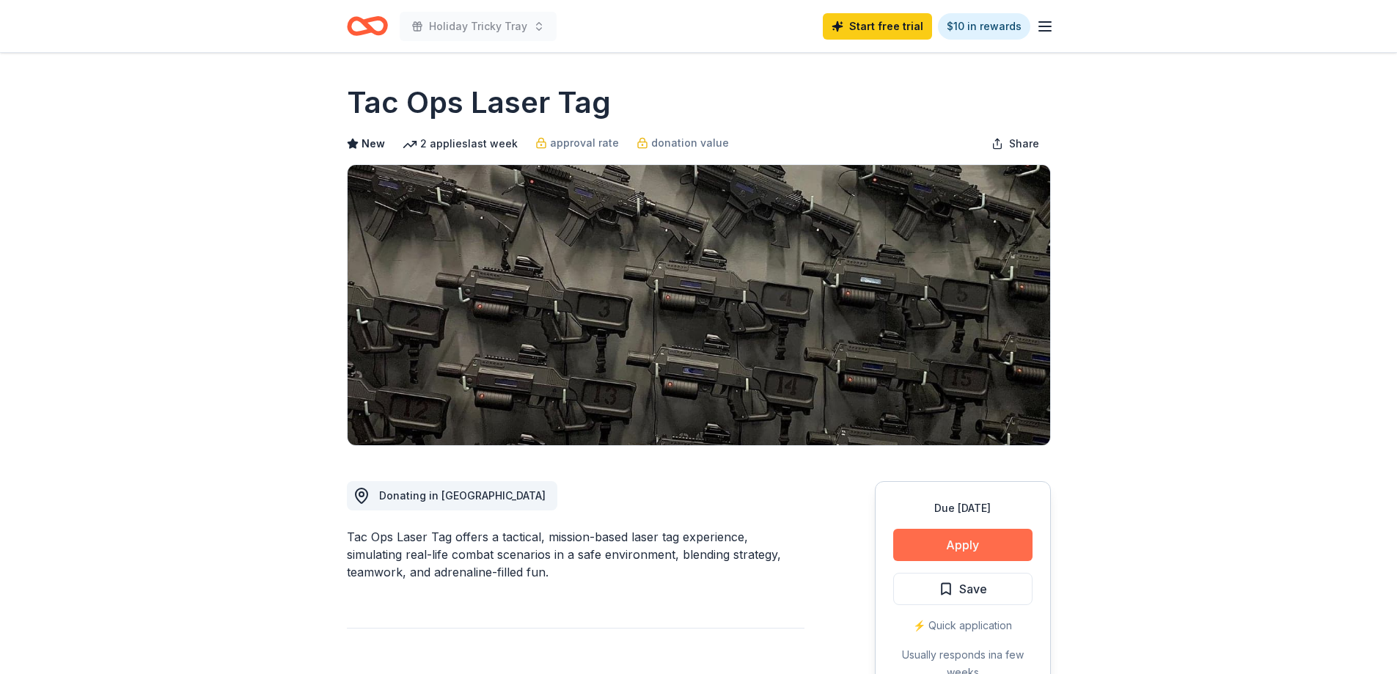
click at [954, 548] on button "Apply" at bounding box center [962, 545] width 139 height 32
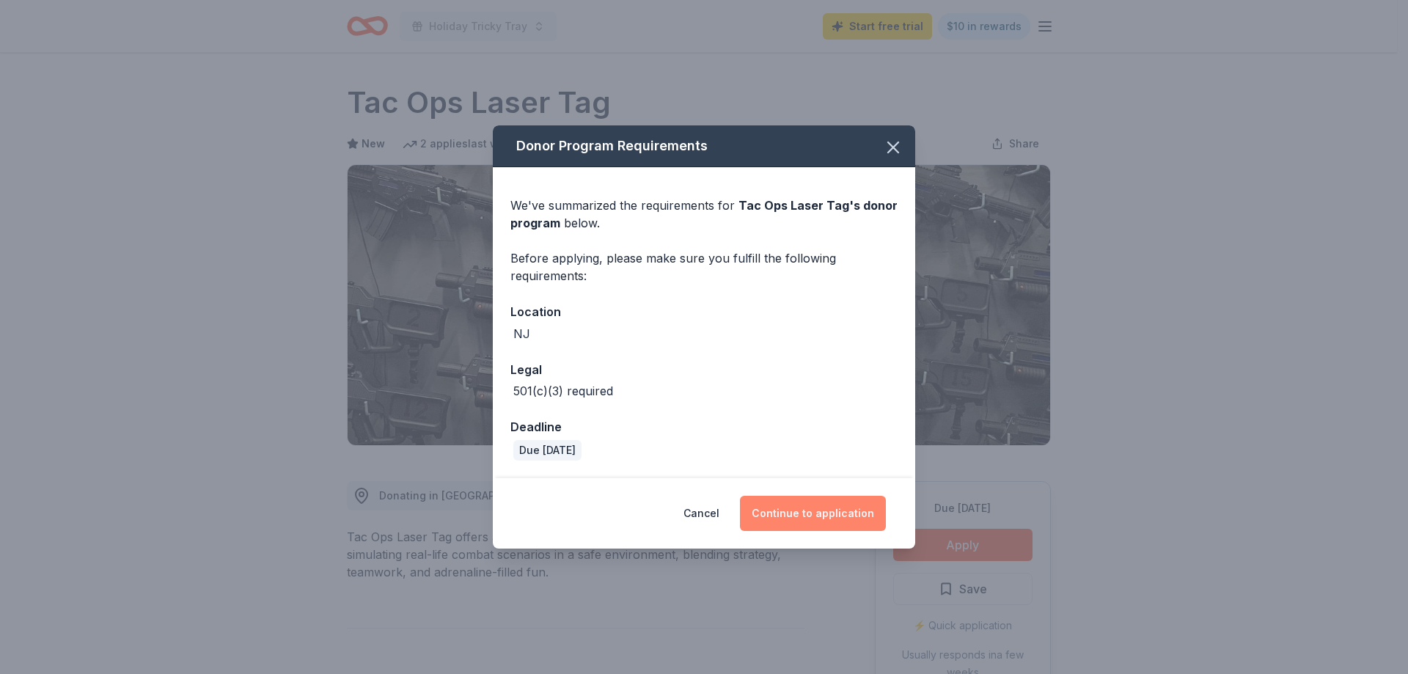
click at [810, 521] on button "Continue to application" at bounding box center [813, 513] width 146 height 35
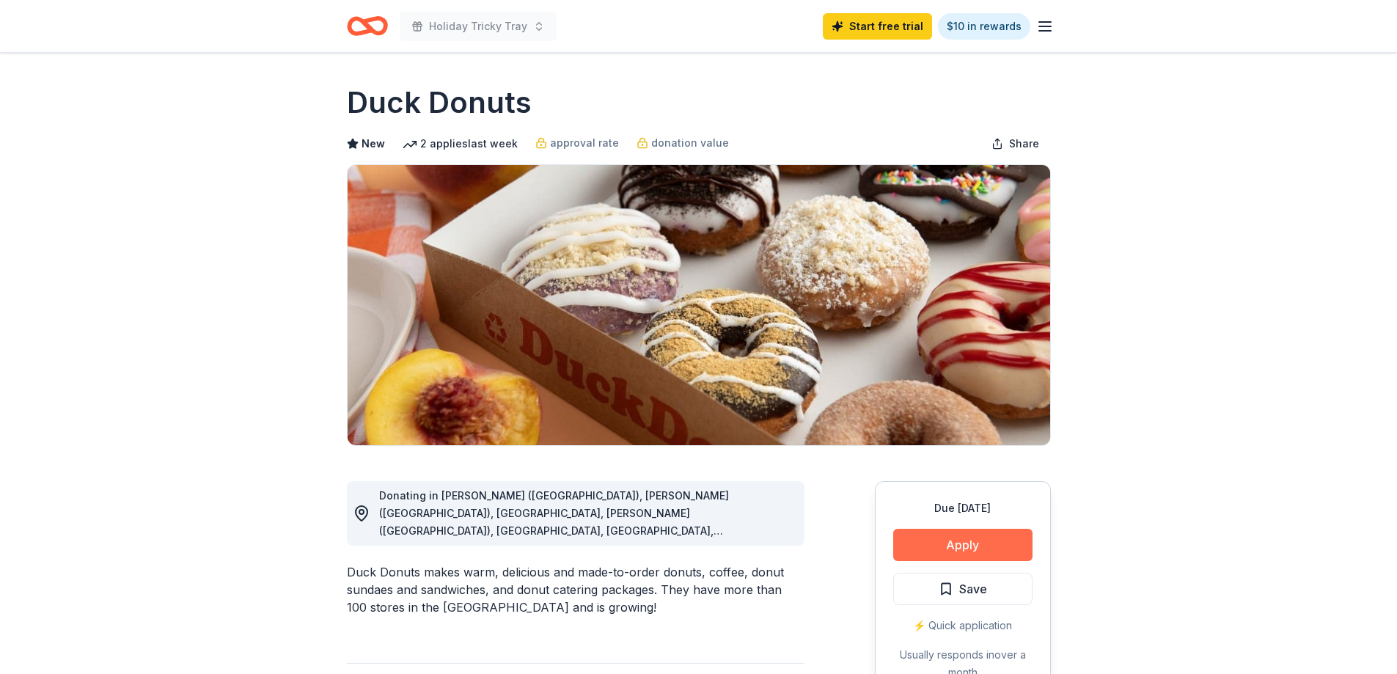
click at [953, 544] on button "Apply" at bounding box center [962, 545] width 139 height 32
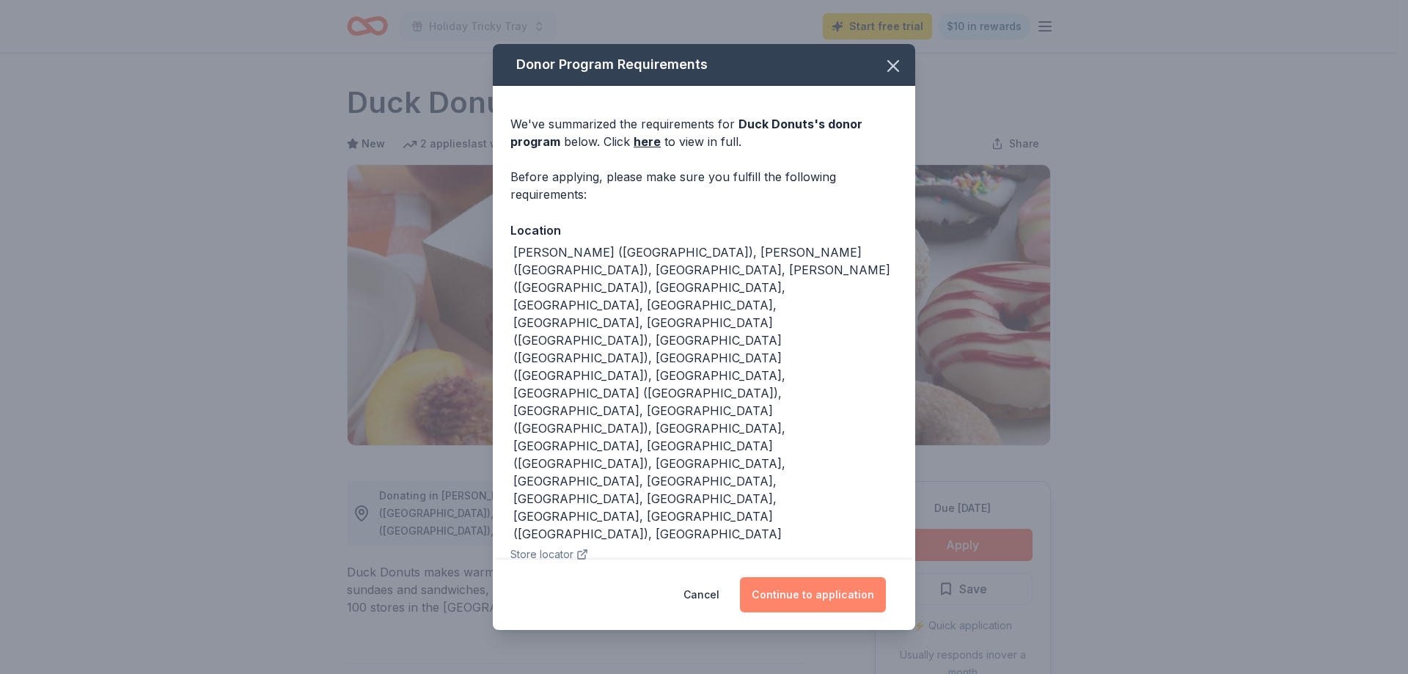
click at [820, 577] on button "Continue to application" at bounding box center [813, 594] width 146 height 35
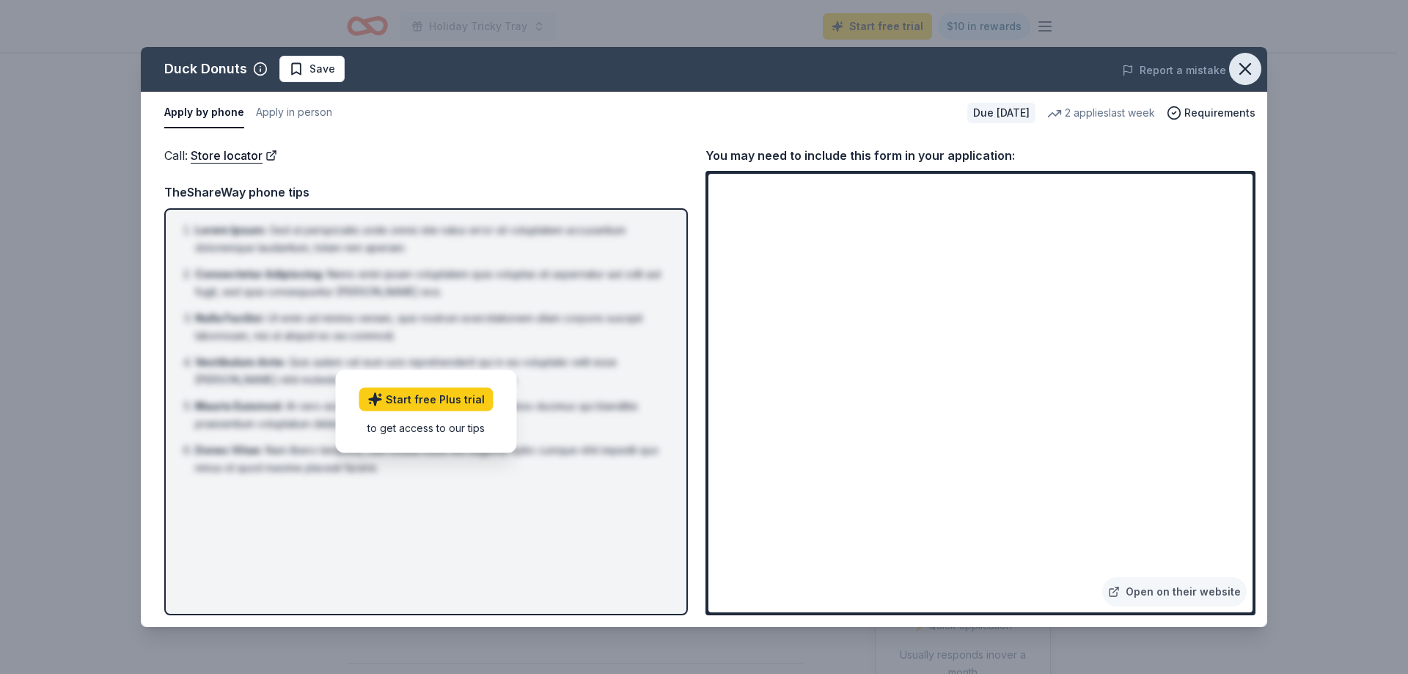
click at [1242, 76] on icon "button" at bounding box center [1245, 69] width 21 height 21
